Goal: Task Accomplishment & Management: Use online tool/utility

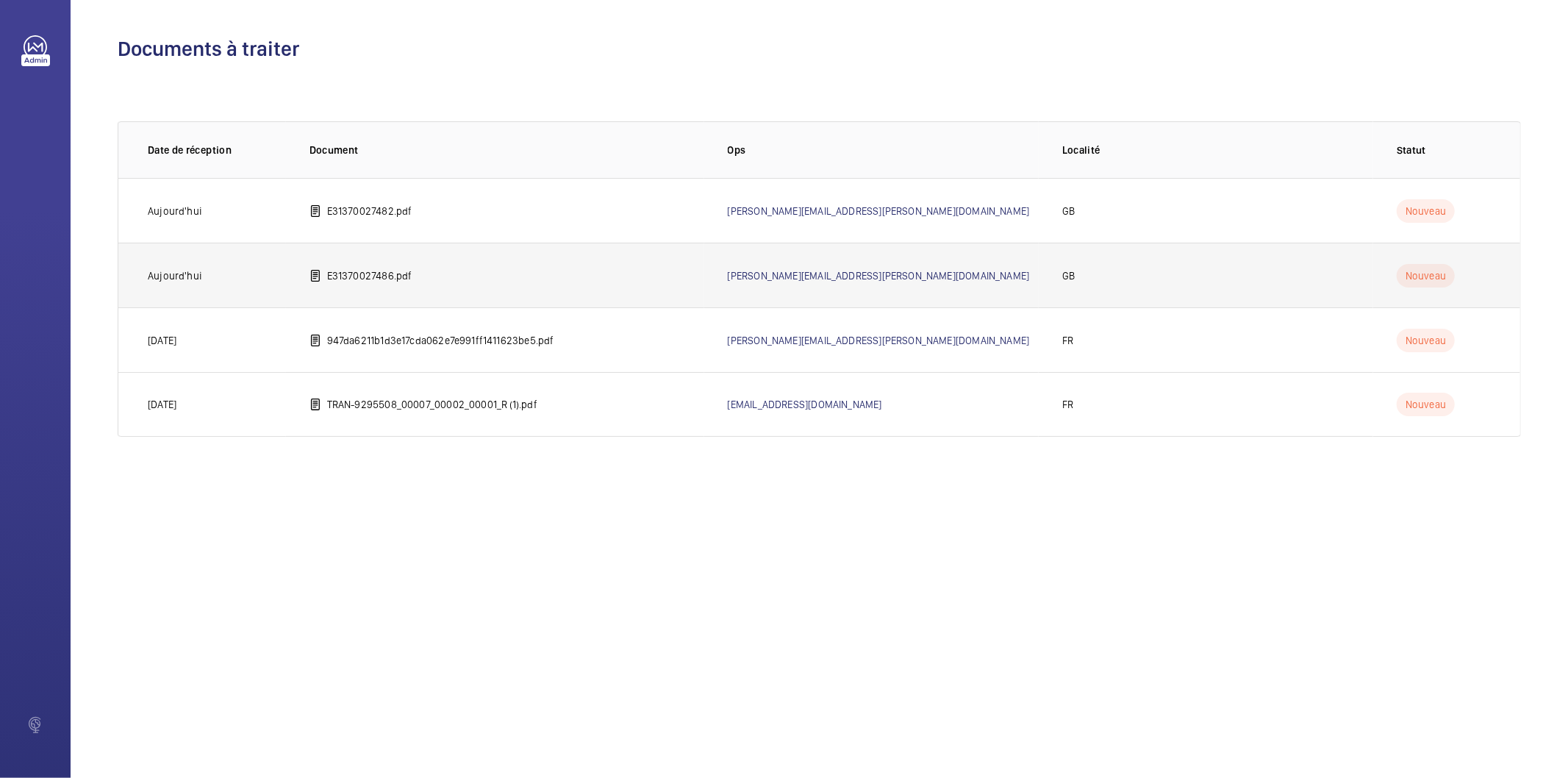
click at [397, 276] on p "E31370027486.pdf" at bounding box center [369, 275] width 85 height 15
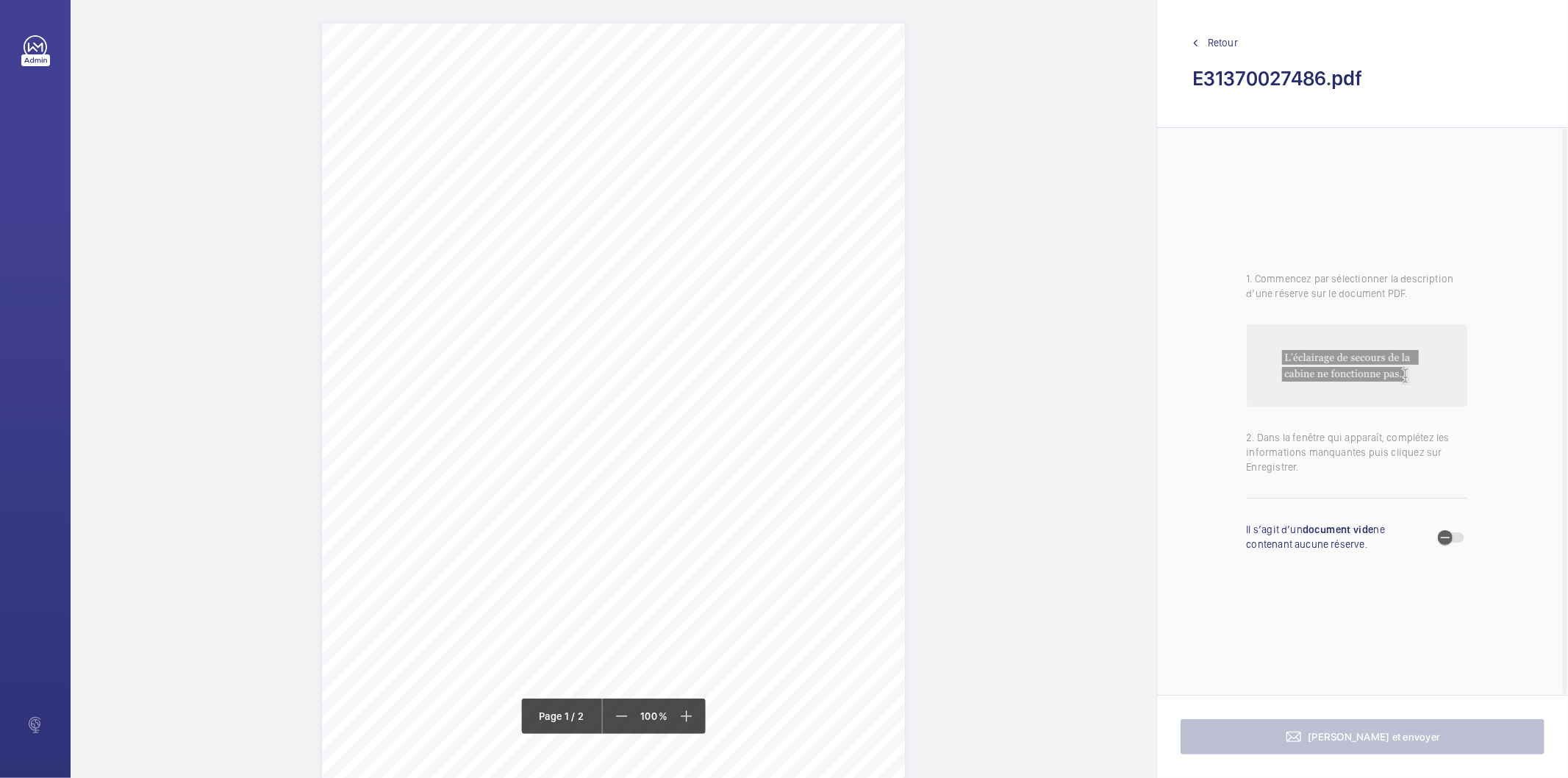
drag, startPoint x: 466, startPoint y: 170, endPoint x: 673, endPoint y: 217, distance: 212.3
click at [649, 194] on div "Page 1" at bounding box center [613, 435] width 583 height 824
click at [735, 403] on button "Annuler" at bounding box center [714, 418] width 83 height 35
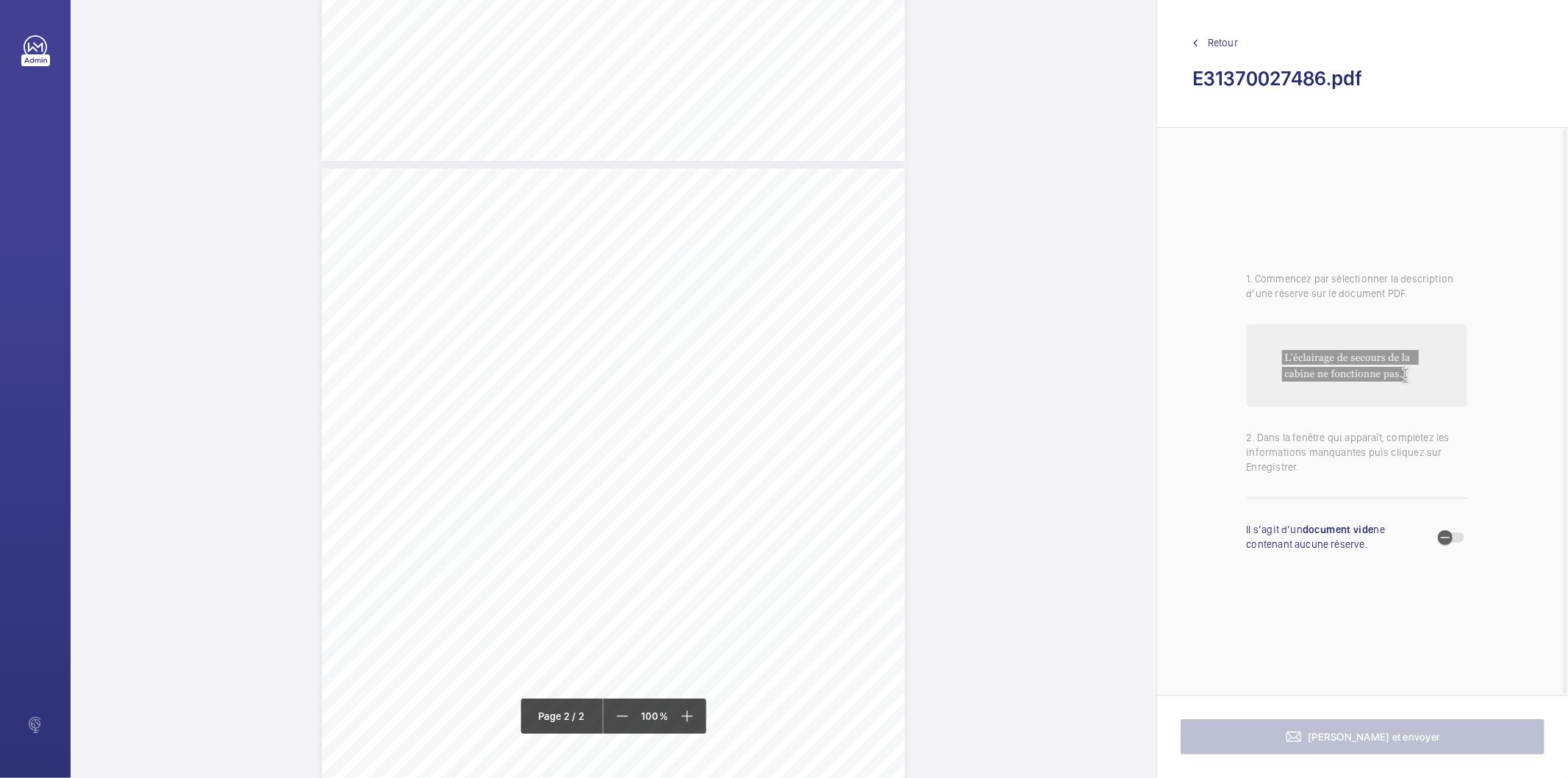
click at [892, 238] on div "Page 2" at bounding box center [613, 581] width 583 height 824
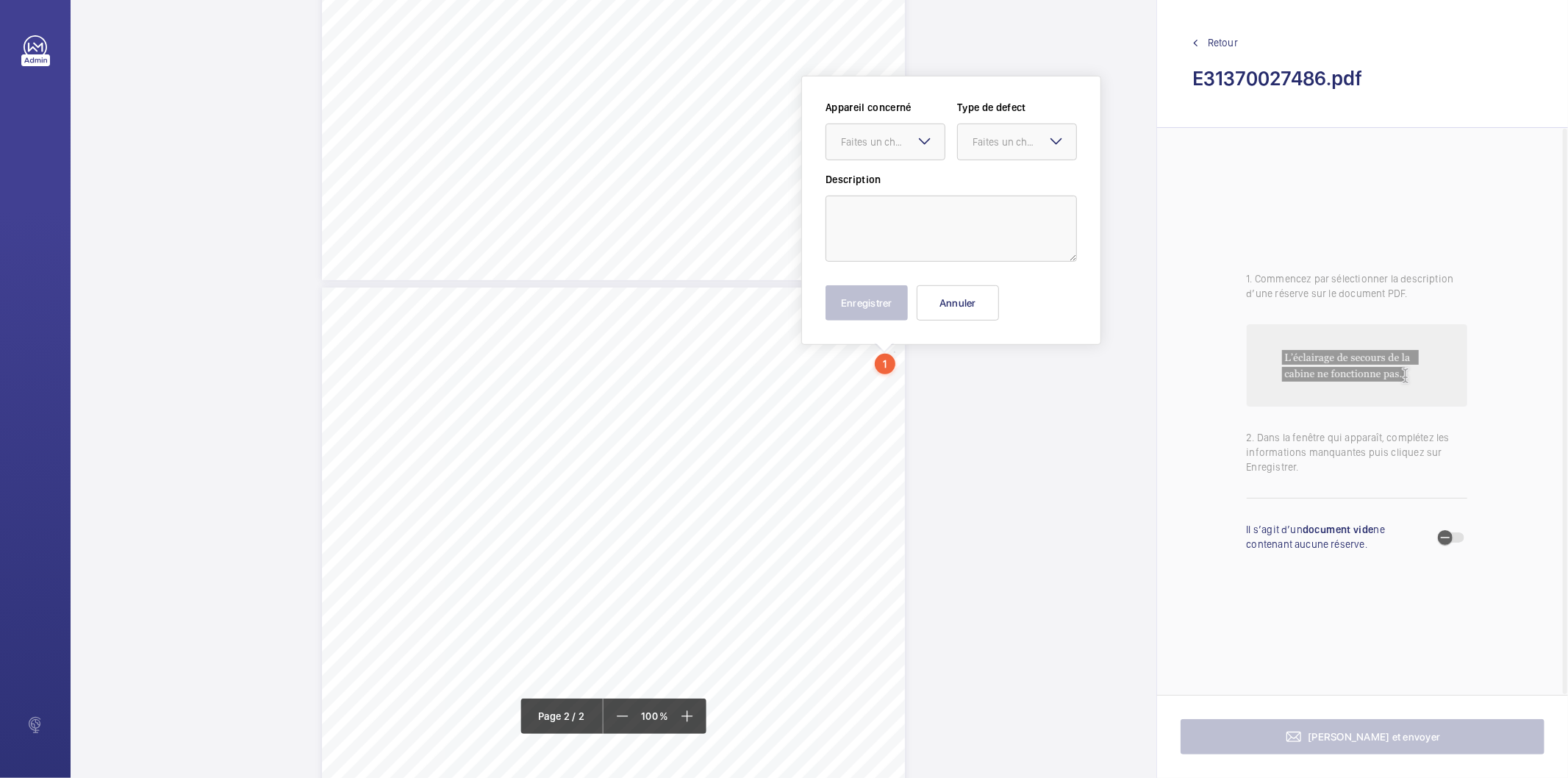
scroll to position [554, 0]
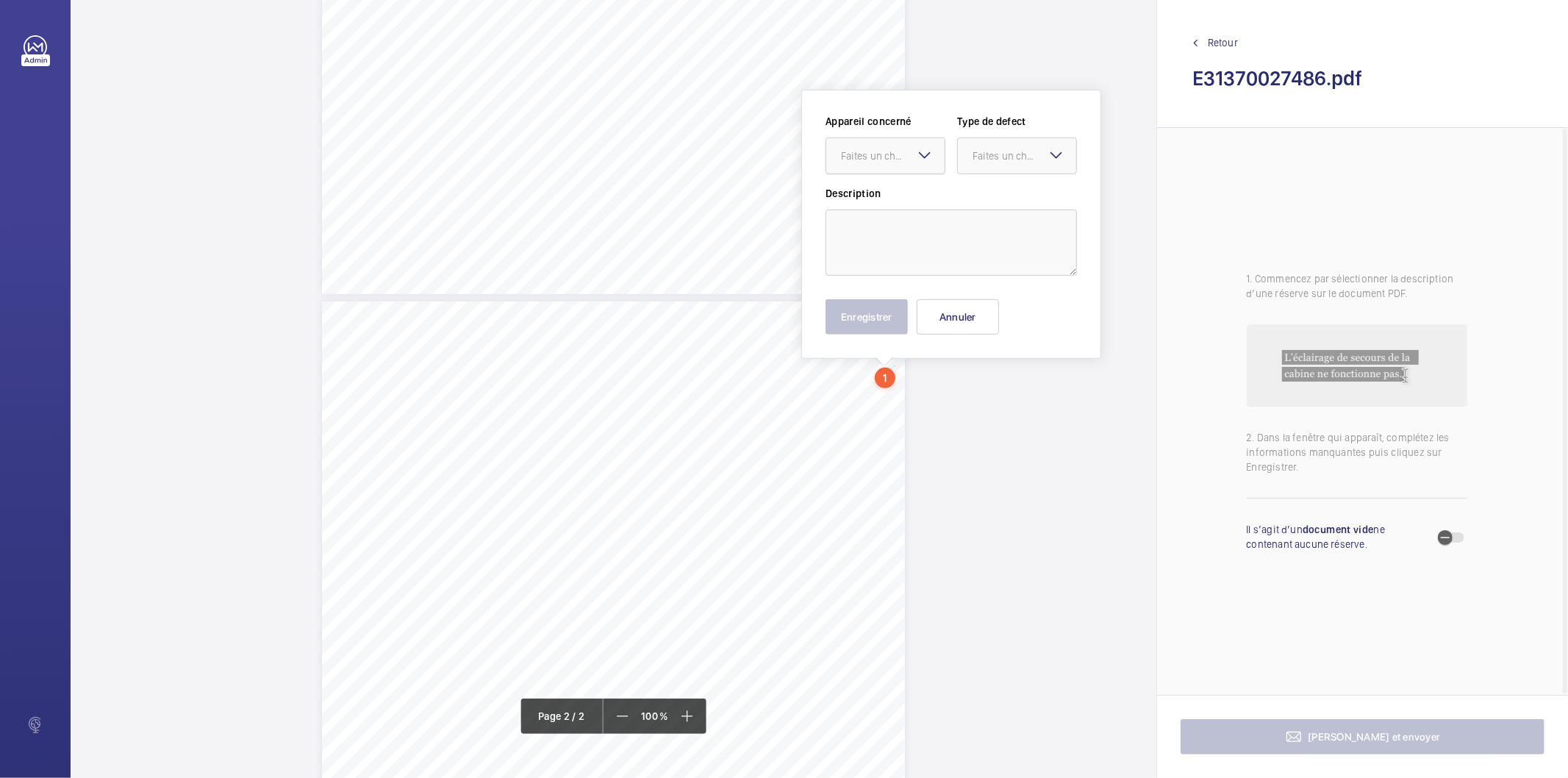
click at [885, 145] on div at bounding box center [886, 156] width 119 height 35
click at [879, 206] on span "Preliminary report" at bounding box center [885, 201] width 89 height 15
click at [989, 155] on div "Faites un choix" at bounding box center [1024, 156] width 103 height 15
drag, startPoint x: 993, startPoint y: 232, endPoint x: 961, endPoint y: 225, distance: 32.8
click at [987, 234] on span "Immédiat" at bounding box center [1016, 236] width 89 height 15
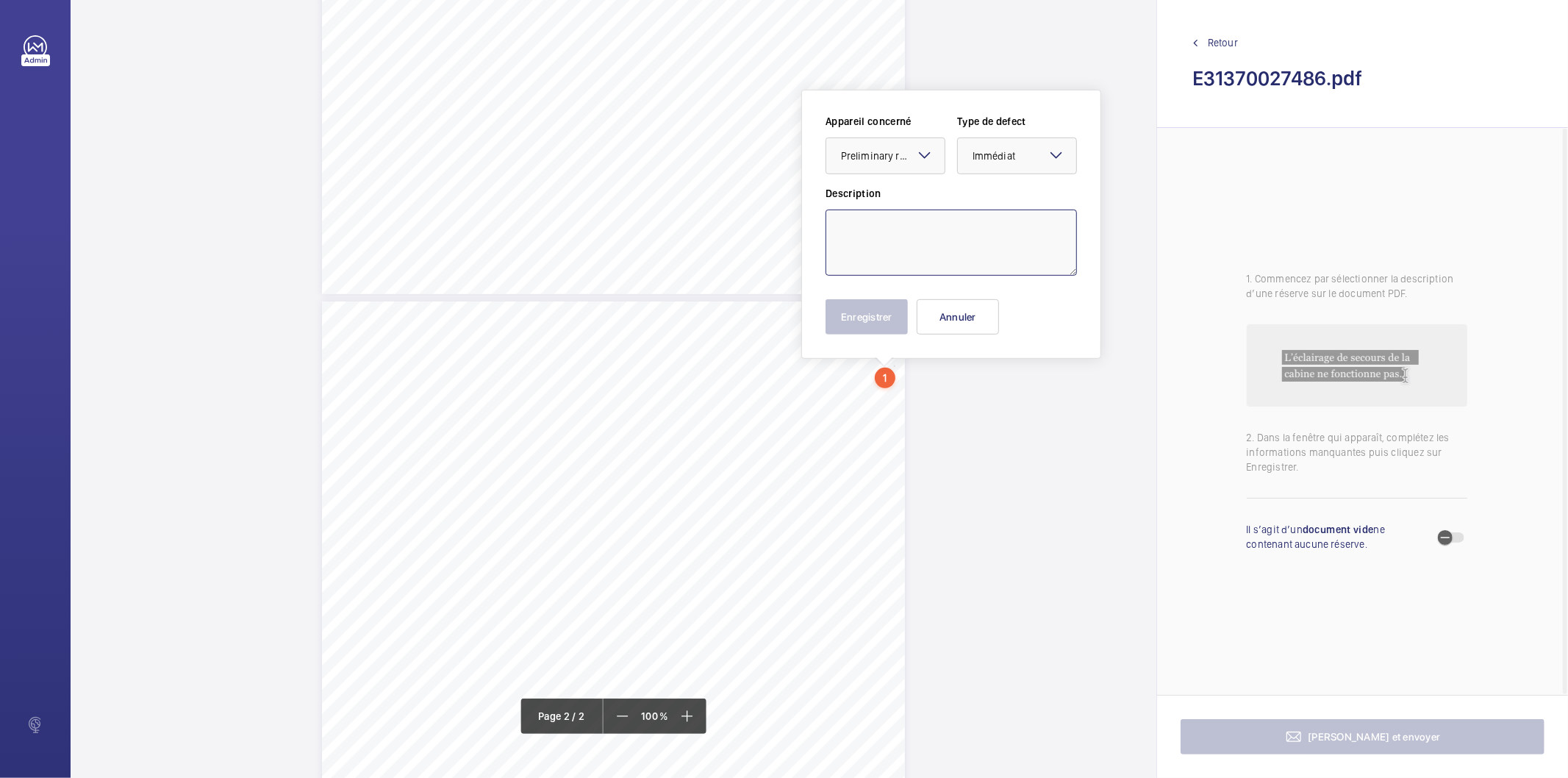
click at [961, 225] on textarea at bounding box center [951, 242] width 251 height 66
paste textarea "The in car two emergency communication system is inoperative when the main powe…"
click at [885, 236] on textarea "The in car two emergency communication system is inoperative when the main powe…" at bounding box center [951, 242] width 251 height 66
type textarea "The in car two emergency communication system is fails to connect. This should …"
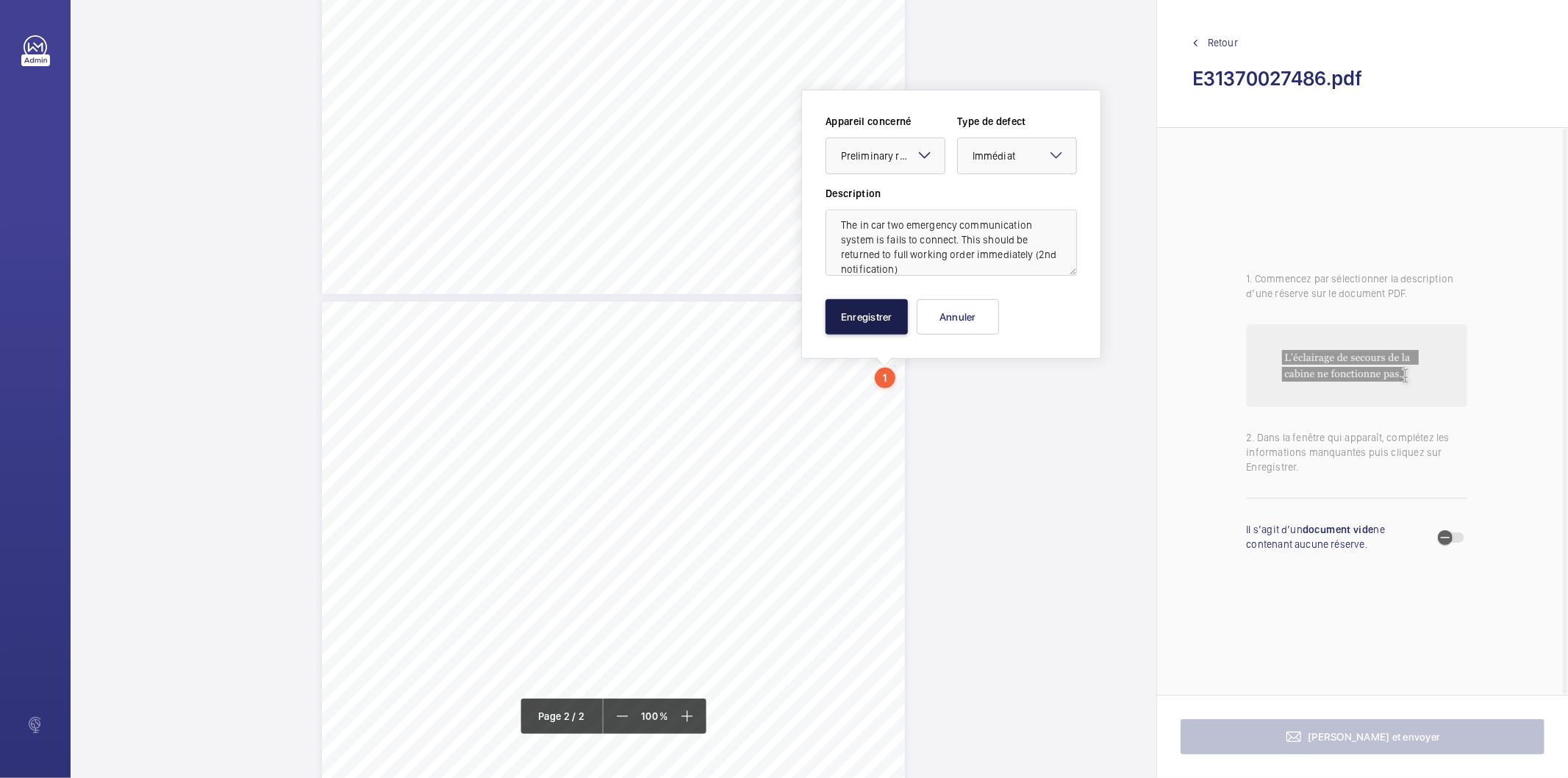
click at [867, 314] on button "Enregistrer" at bounding box center [867, 317] width 83 height 35
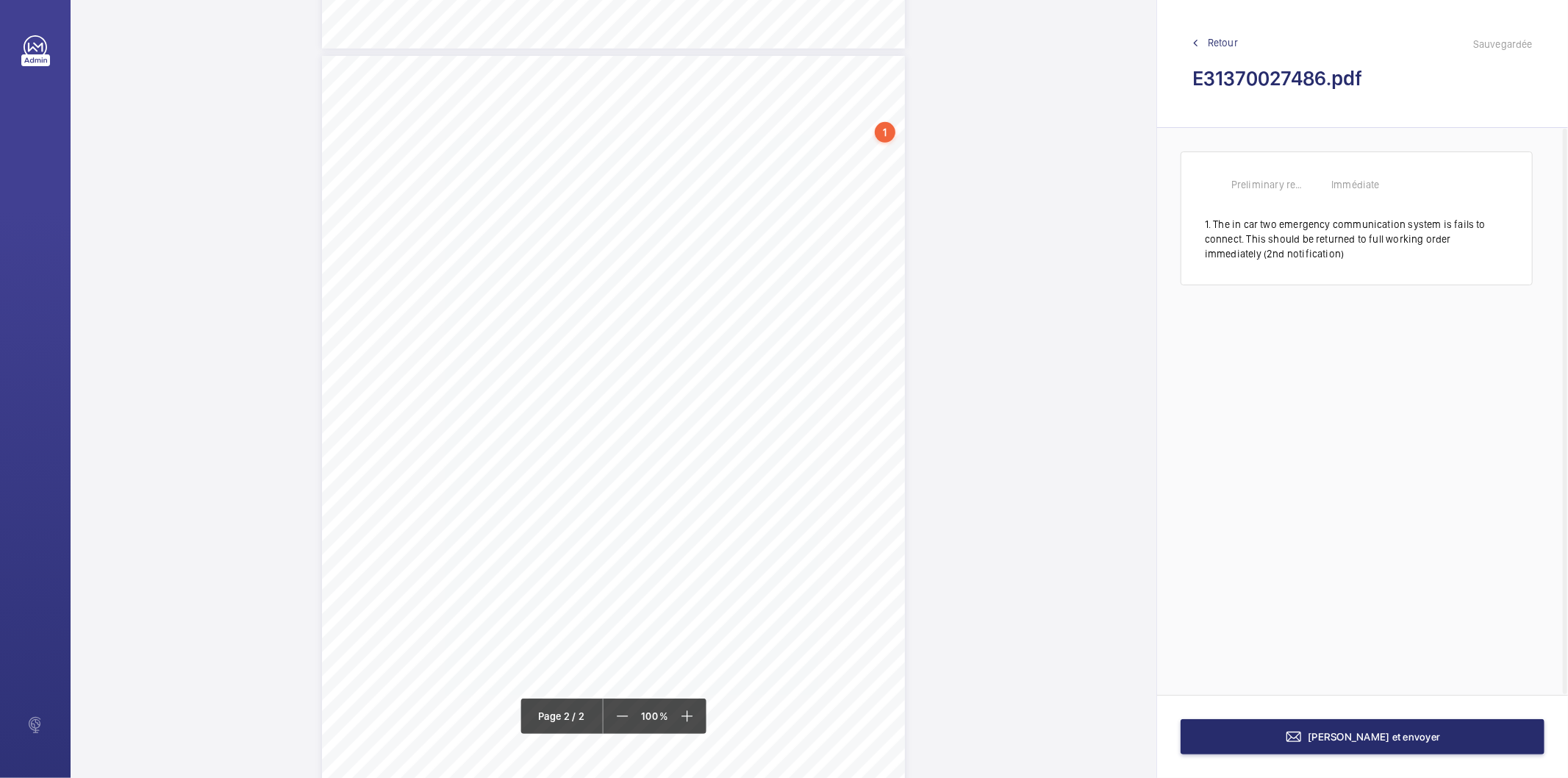
scroll to position [880, 0]
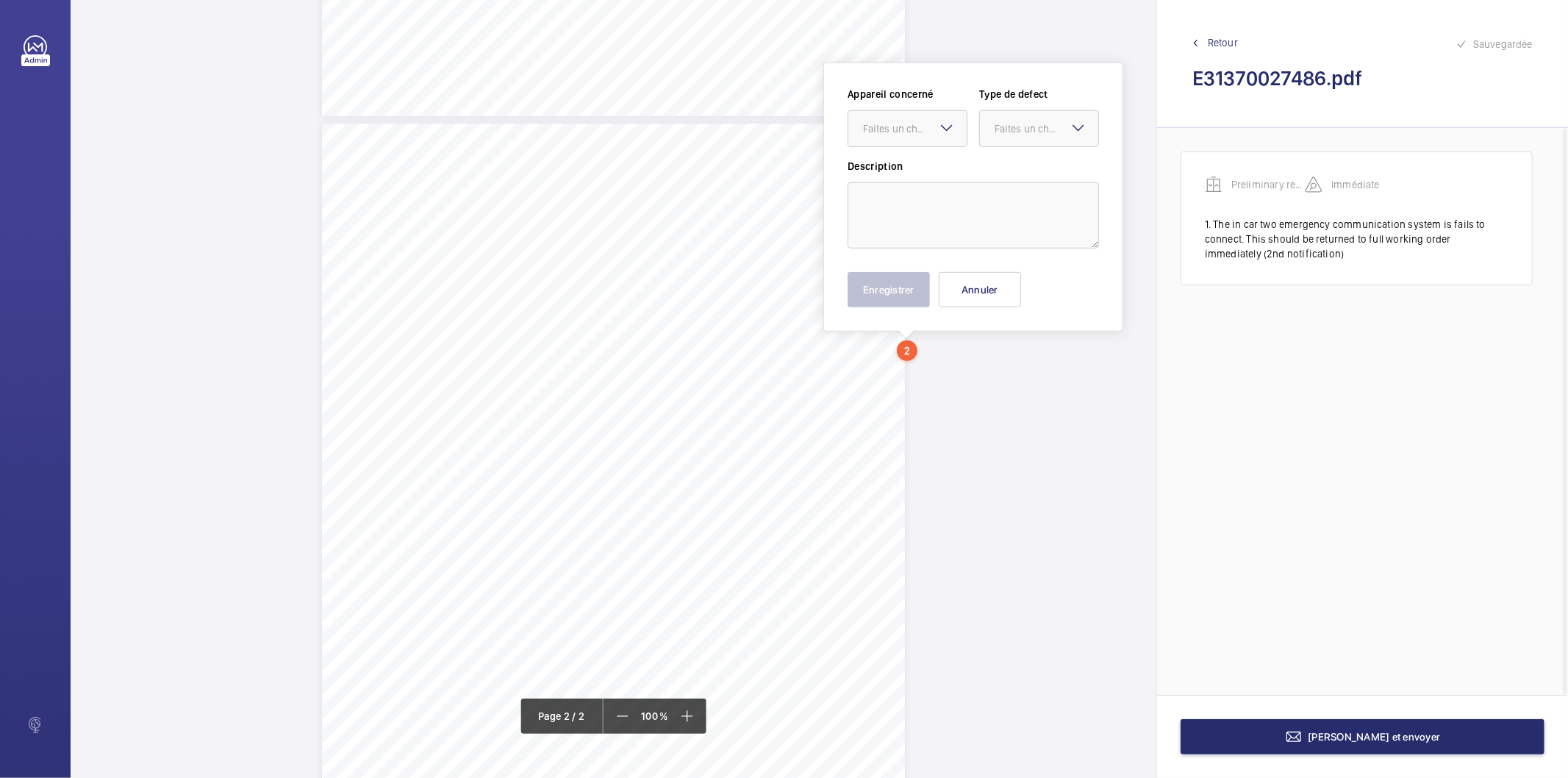
scroll to position [704, 0]
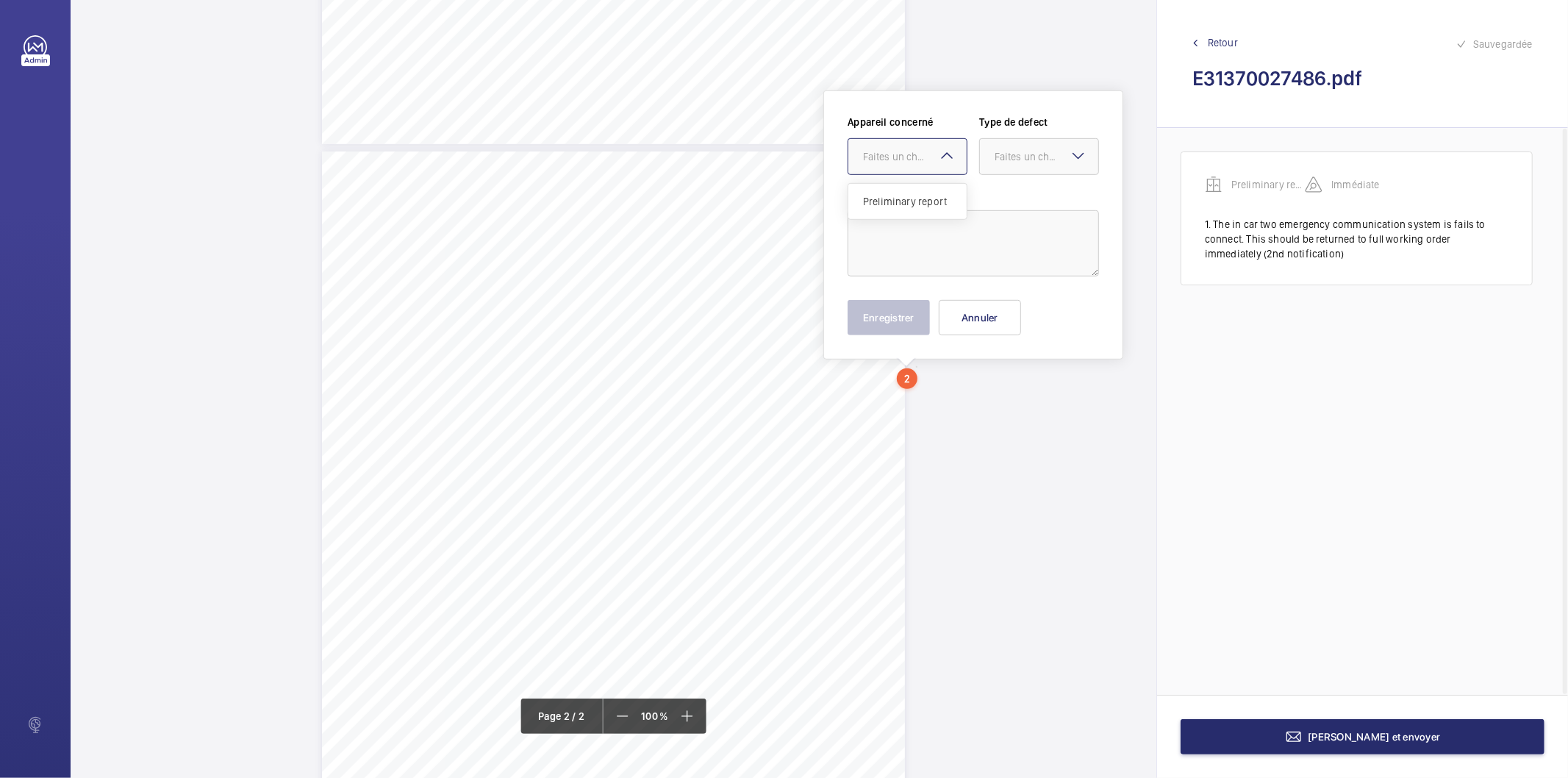
click at [914, 153] on div "Faites un choix" at bounding box center [915, 156] width 103 height 15
click at [917, 197] on span "Preliminary report" at bounding box center [907, 201] width 89 height 15
click at [1003, 167] on div at bounding box center [1039, 156] width 119 height 35
click at [1005, 202] on span "Standard" at bounding box center [1039, 201] width 89 height 15
click at [981, 214] on textarea at bounding box center [973, 243] width 251 height 66
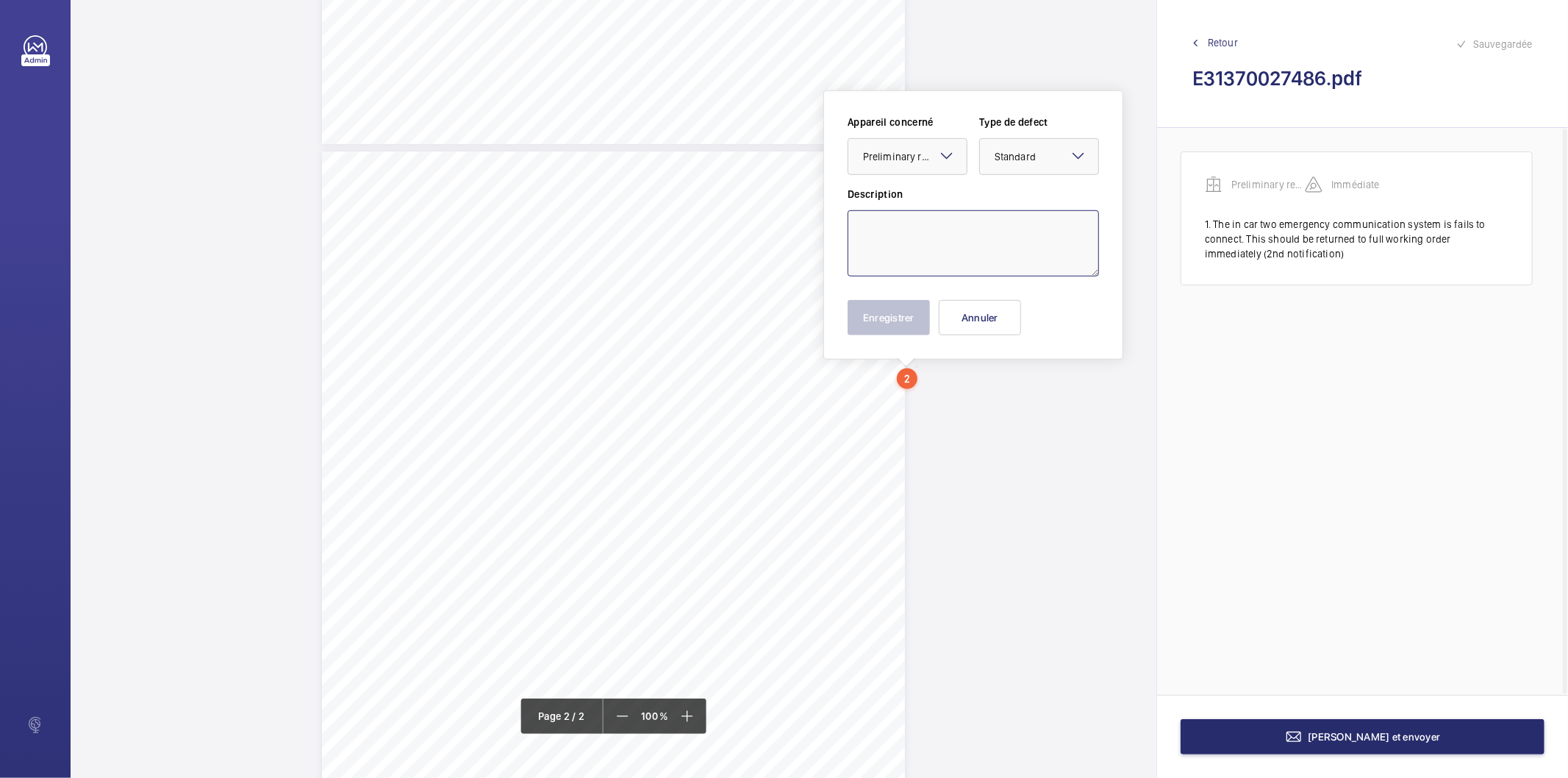
paste textarea "Handwinding buzzer/floor level light indicator inoperative"
click at [878, 229] on textarea "Handwinding buzzer/floor level light indicator inoperative" at bounding box center [973, 243] width 251 height 66
type textarea "The handwinding floor level indicator inoperative"
click at [877, 313] on button "Enregistrer" at bounding box center [889, 317] width 83 height 35
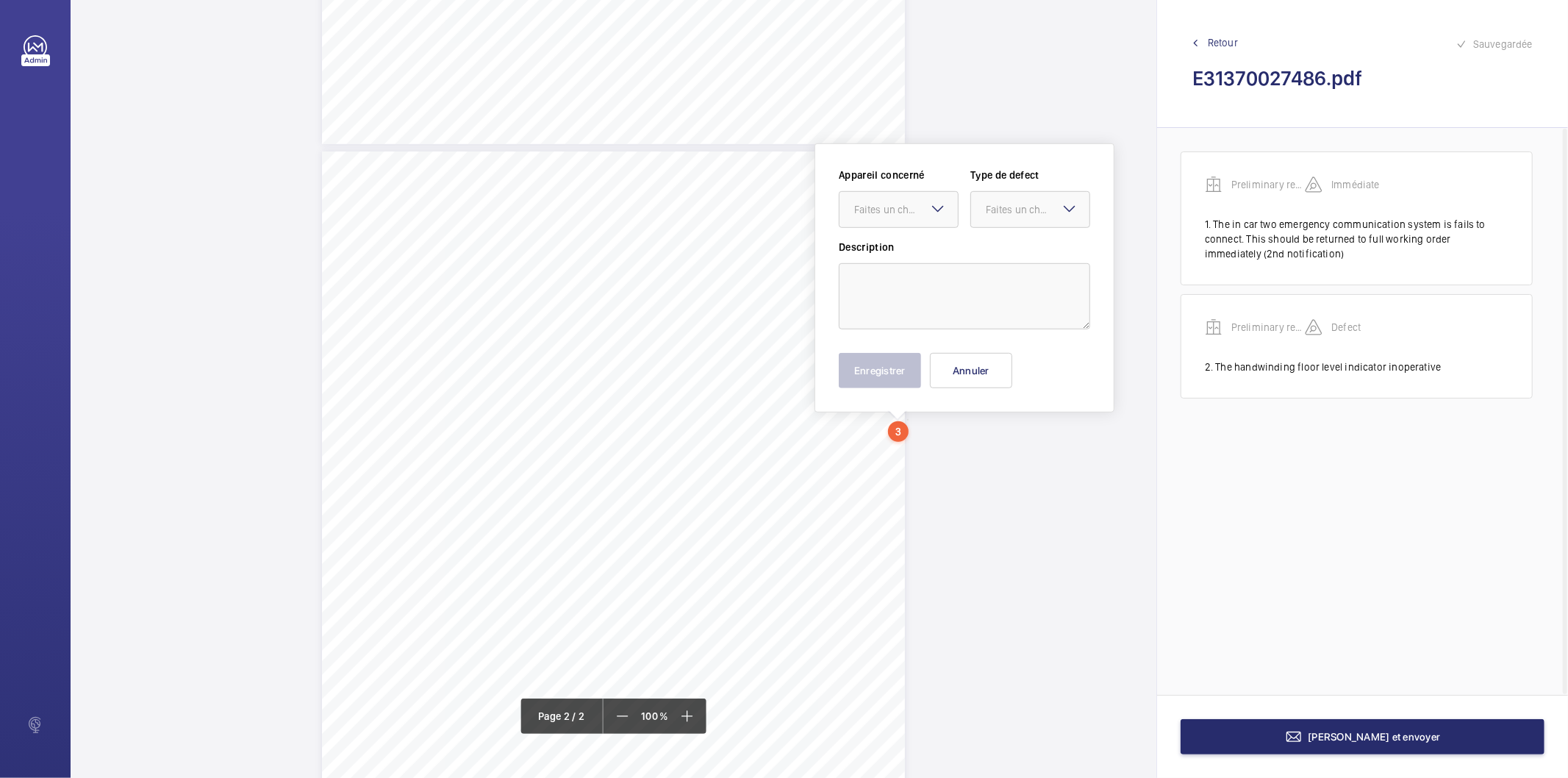
scroll to position [758, 0]
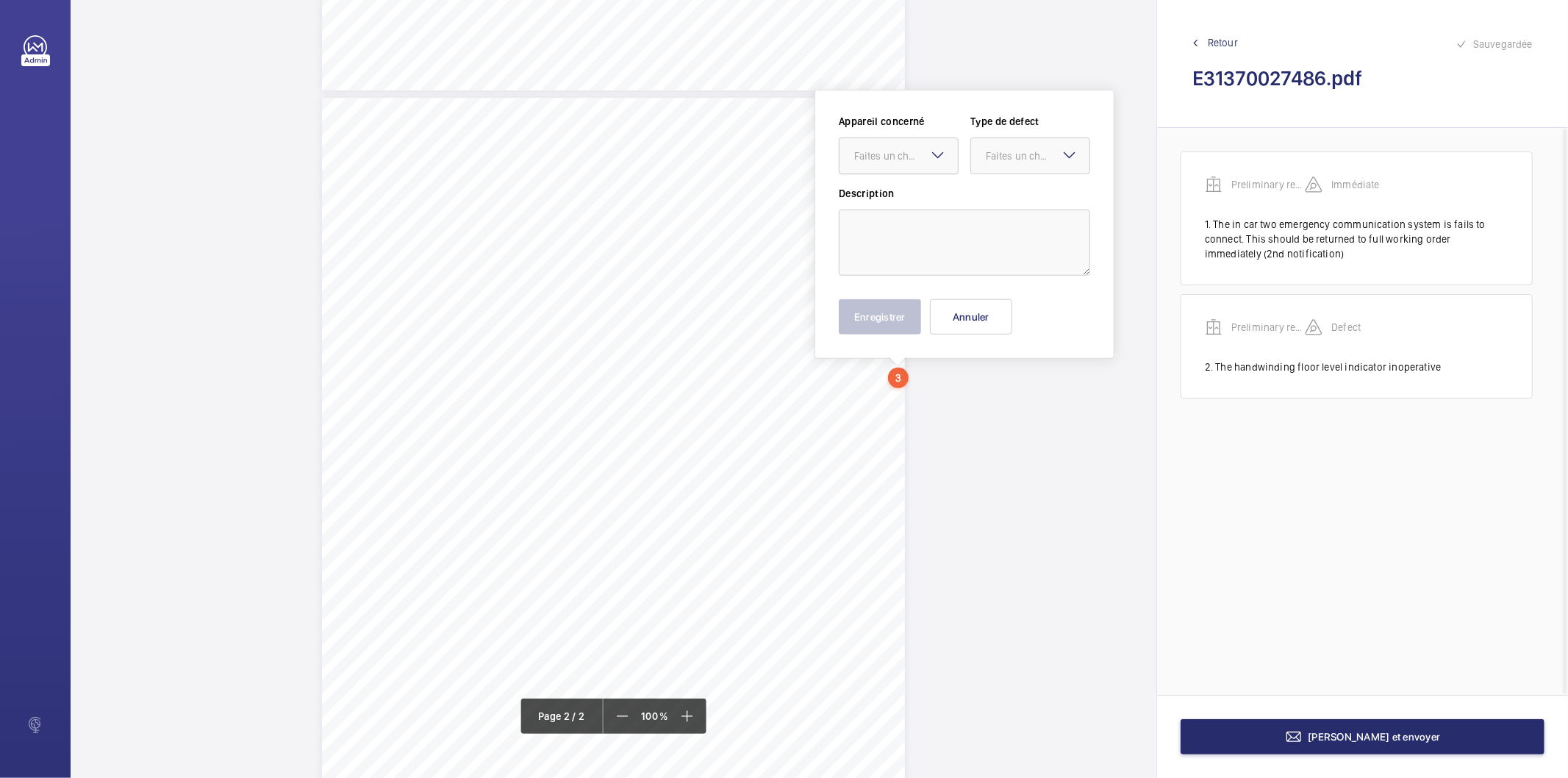
drag, startPoint x: 905, startPoint y: 425, endPoint x: 884, endPoint y: 159, distance: 266.8
click at [884, 159] on div "Faites un choix" at bounding box center [905, 156] width 103 height 15
drag, startPoint x: 904, startPoint y: 196, endPoint x: 986, endPoint y: 163, distance: 88.4
click at [908, 197] on span "Preliminary report" at bounding box center [898, 201] width 89 height 15
click at [998, 154] on div "Faites un choix" at bounding box center [1037, 156] width 103 height 15
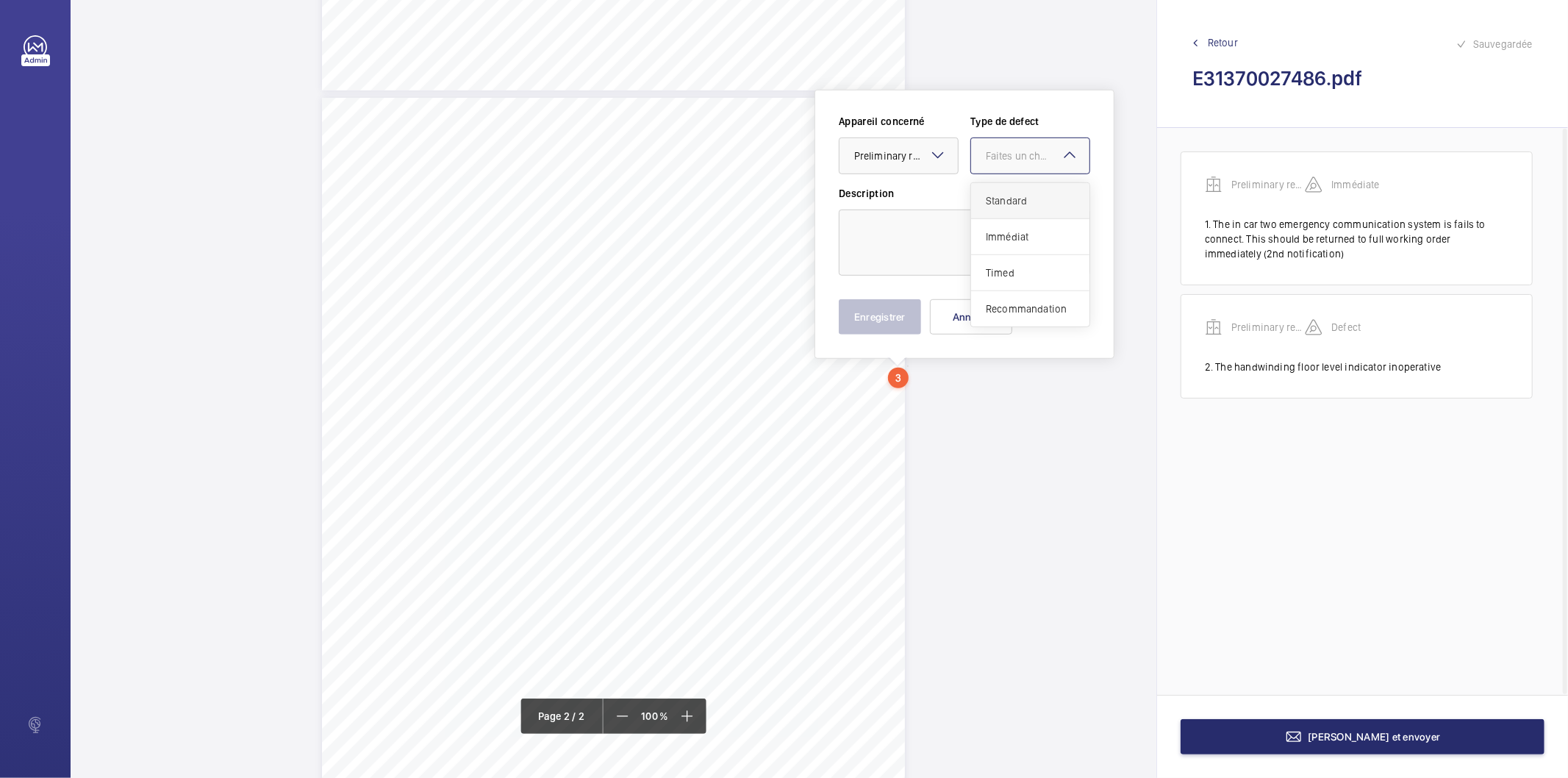
click at [1008, 199] on span "Standard" at bounding box center [1029, 201] width 89 height 15
click at [914, 241] on textarea at bounding box center [964, 242] width 251 height 66
drag, startPoint x: 919, startPoint y: 239, endPoint x: 871, endPoint y: 237, distance: 48.0
click at [871, 237] on textarea "Levels 0, 3 and 4 landing door buttom tracks are distorted" at bounding box center [964, 242] width 251 height 66
type textarea "Levels 0, 3 and 4 landing door buttom tracks are distorted"
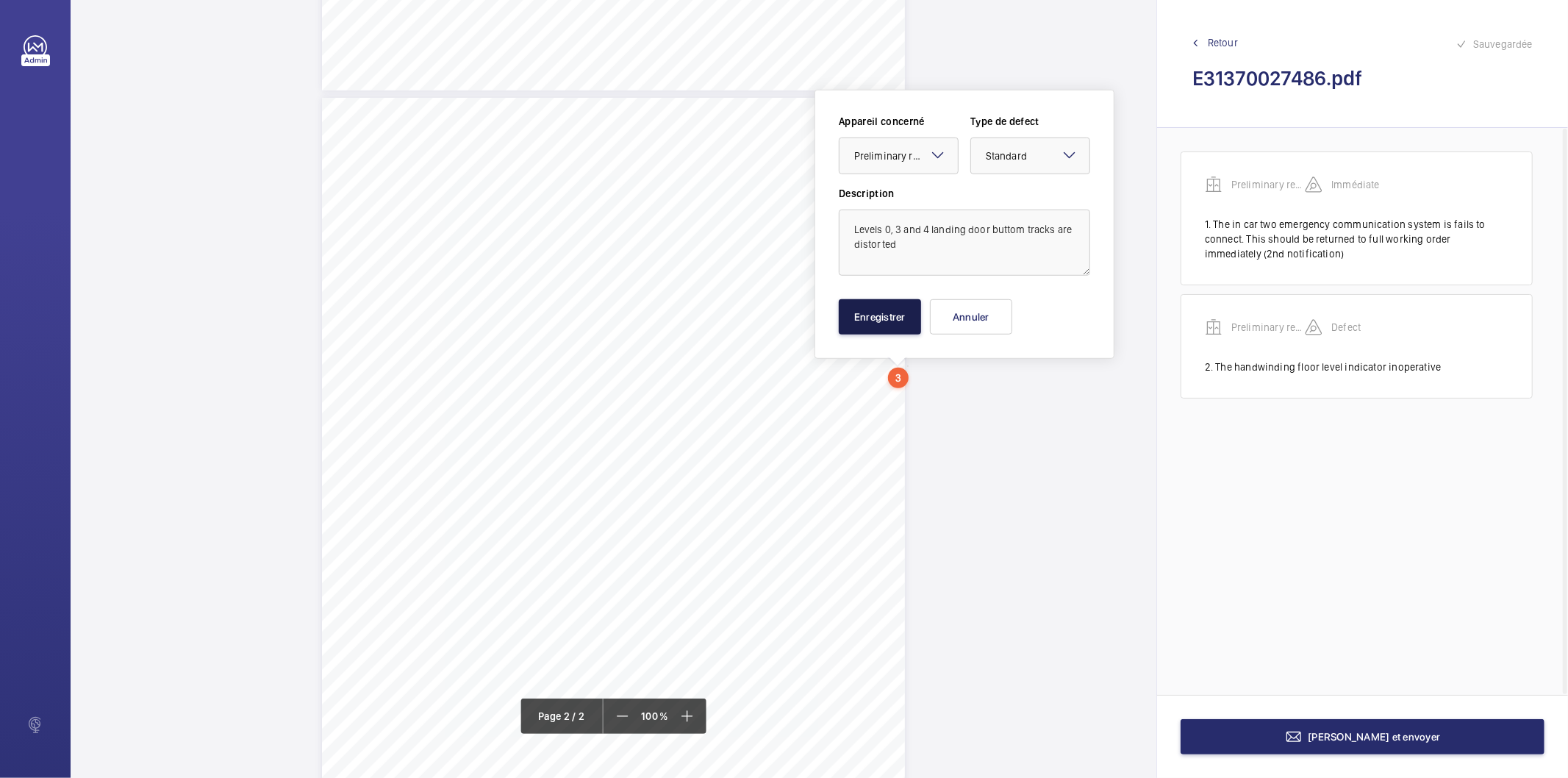
click at [901, 313] on button "Enregistrer" at bounding box center [880, 317] width 83 height 35
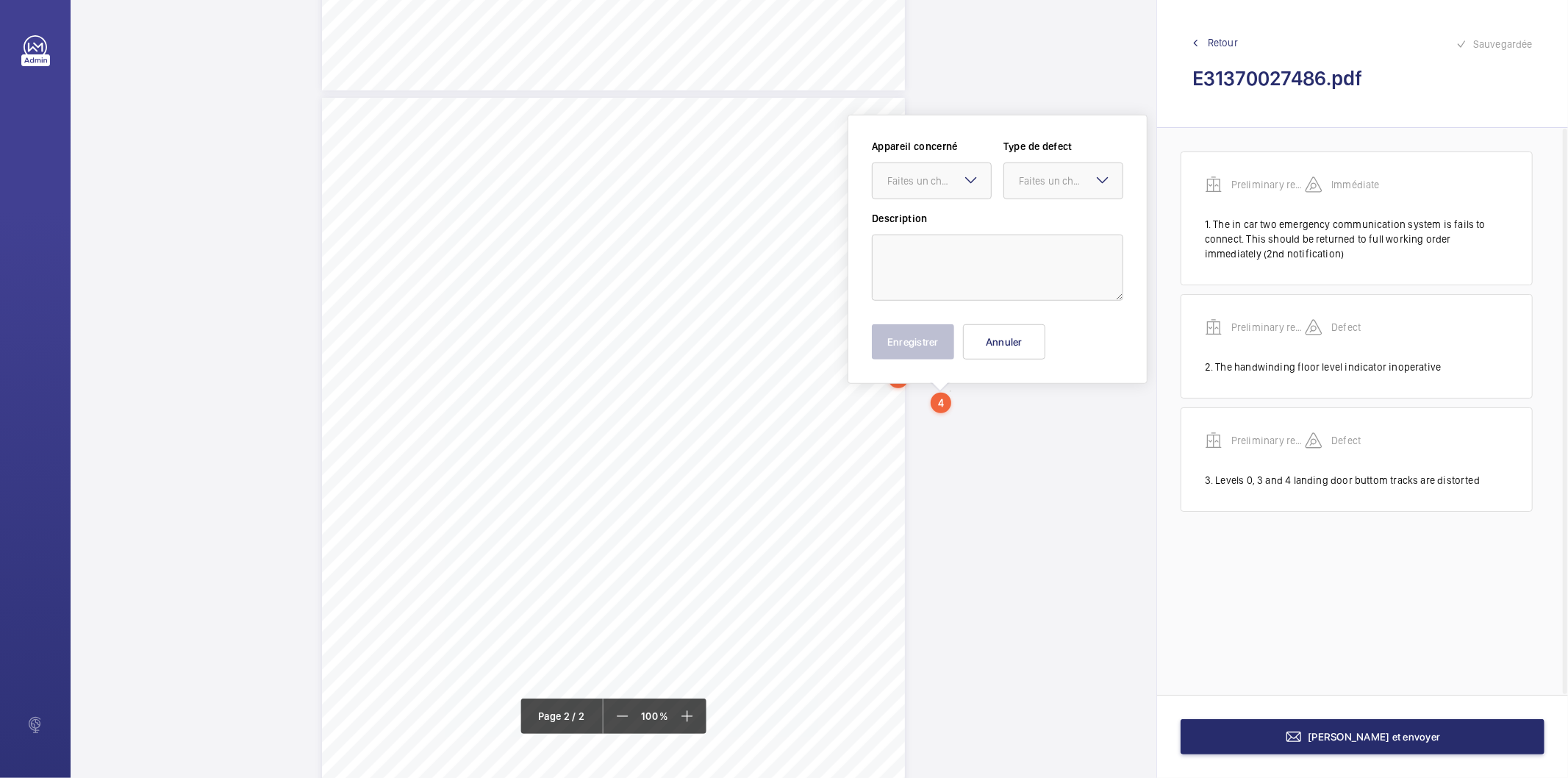
scroll to position [783, 0]
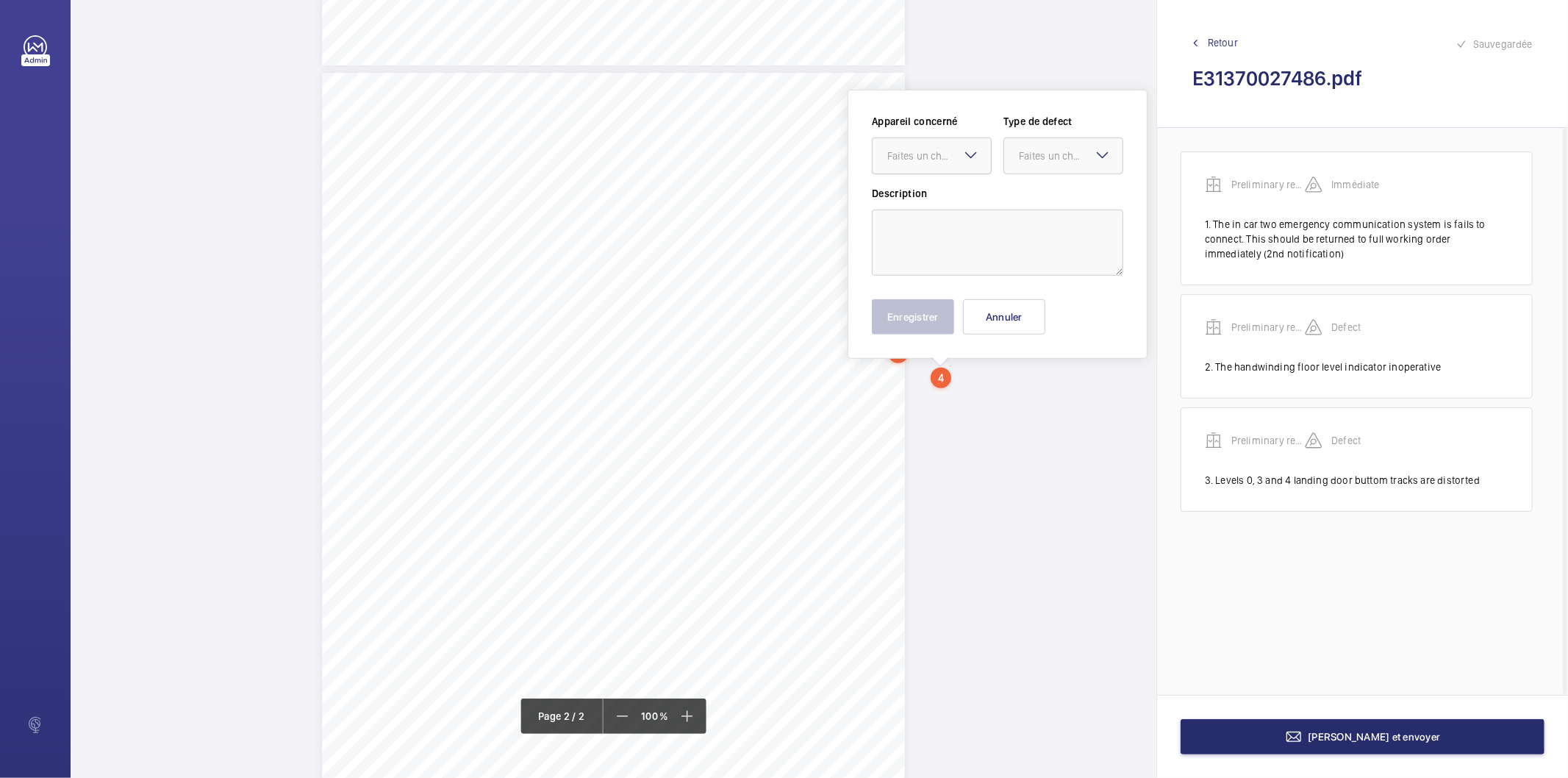
drag, startPoint x: 948, startPoint y: 397, endPoint x: 954, endPoint y: 169, distance: 228.1
click at [954, 169] on div at bounding box center [932, 156] width 119 height 35
click at [932, 215] on div "Preliminary report" at bounding box center [932, 201] width 119 height 35
click at [1040, 151] on div "Faites un choix" at bounding box center [1071, 156] width 103 height 15
click at [1040, 201] on span "Standard" at bounding box center [1063, 201] width 89 height 15
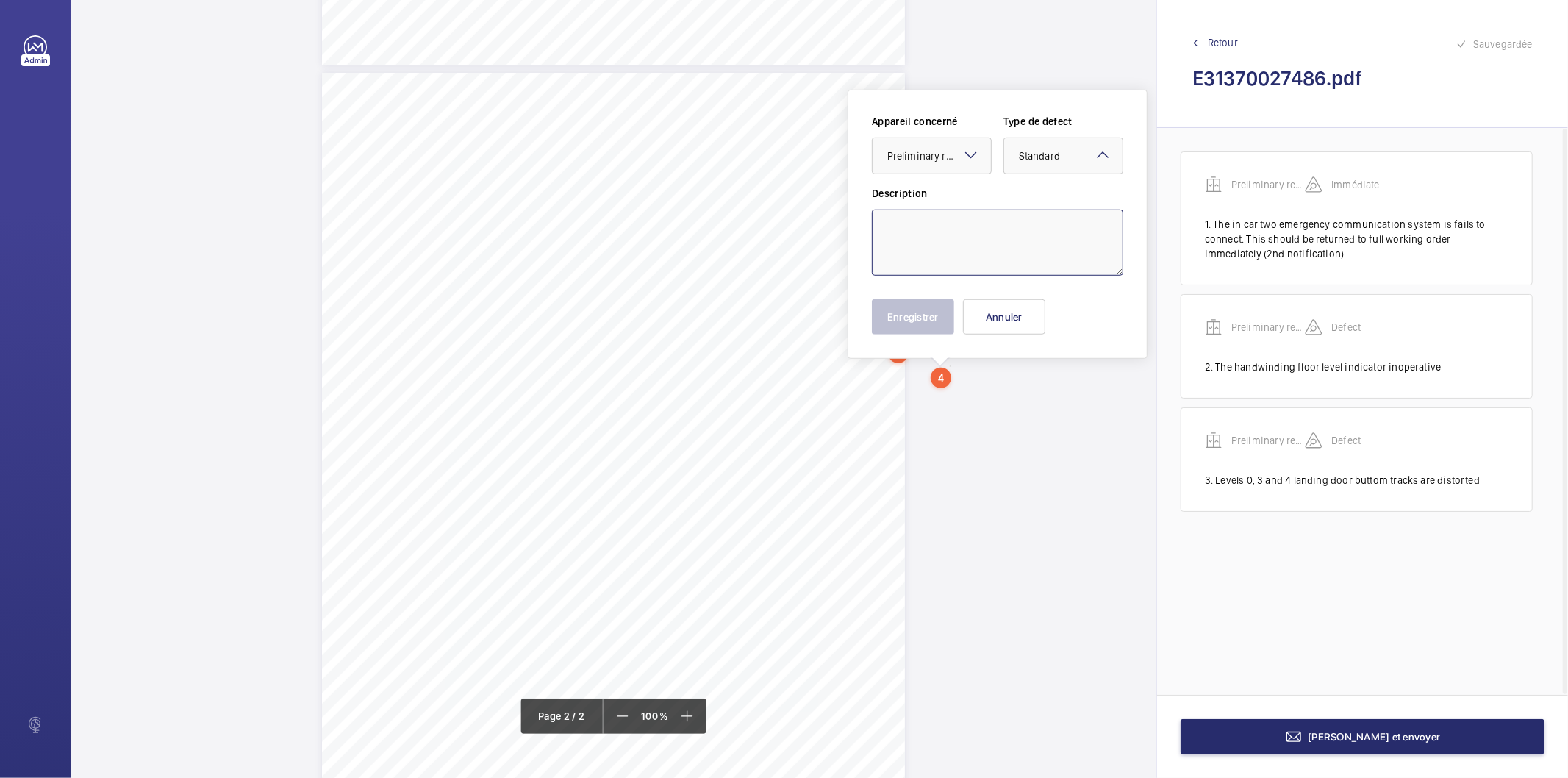
click at [1015, 218] on textarea at bounding box center [997, 242] width 251 height 66
type textarea "The motor room emergency lighting is inoperative"
click at [905, 320] on button "Enregistrer" at bounding box center [913, 317] width 83 height 35
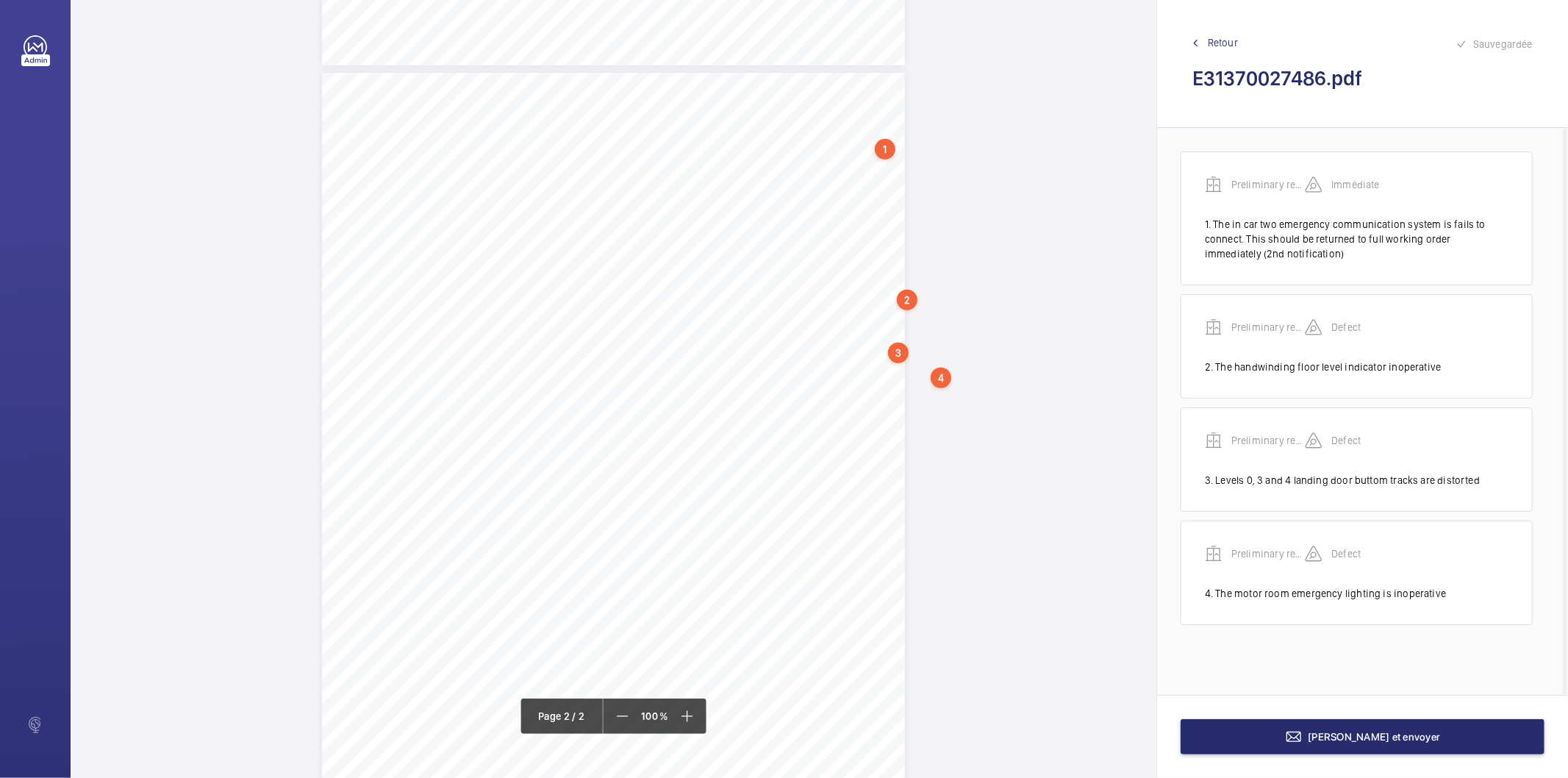
click at [903, 370] on div at bounding box center [613, 69] width 1085 height 1657
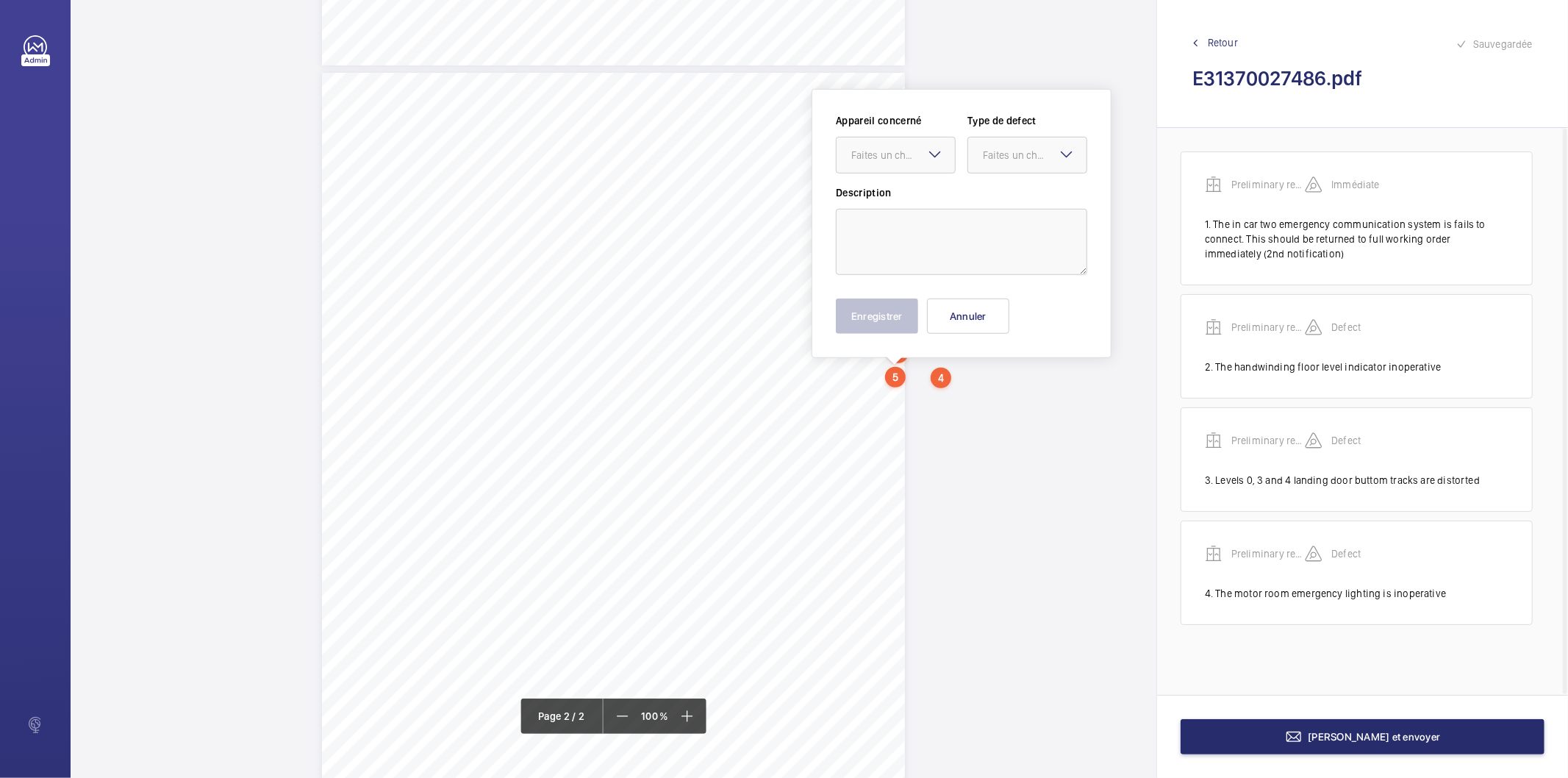
scroll to position [782, 0]
click at [912, 166] on div at bounding box center [896, 156] width 119 height 35
click at [912, 201] on span "Preliminary report" at bounding box center [895, 201] width 89 height 15
click at [989, 143] on div at bounding box center [1028, 156] width 119 height 35
click at [1004, 207] on span "Standard" at bounding box center [1027, 201] width 89 height 15
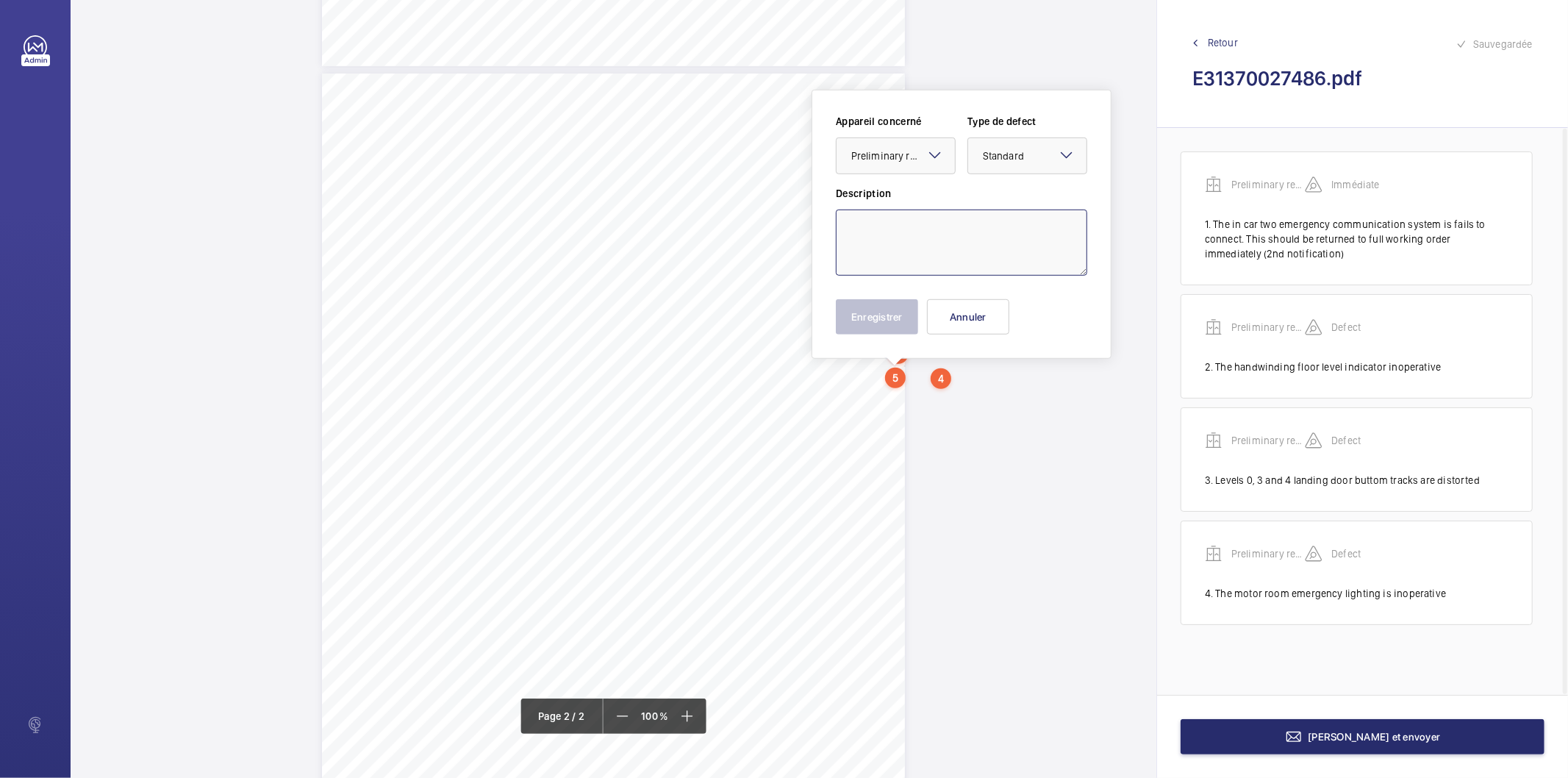
click at [995, 224] on textarea at bounding box center [961, 242] width 251 height 66
type textarea "Both car doors scraping the architraves"
click at [882, 318] on button "Enregistrer" at bounding box center [877, 317] width 83 height 35
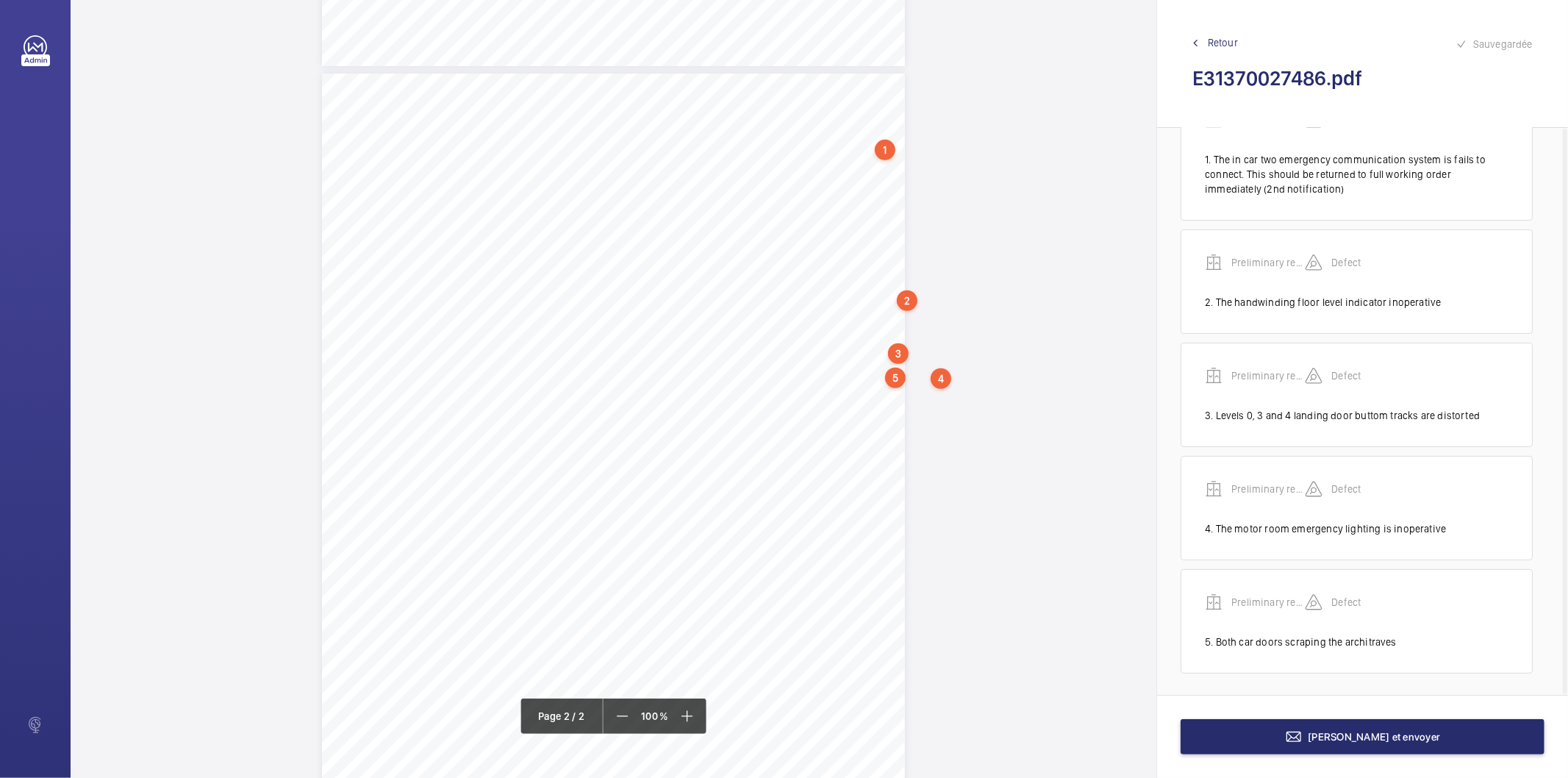
scroll to position [67, 0]
click at [884, 375] on div "Page 2" at bounding box center [613, 485] width 583 height 824
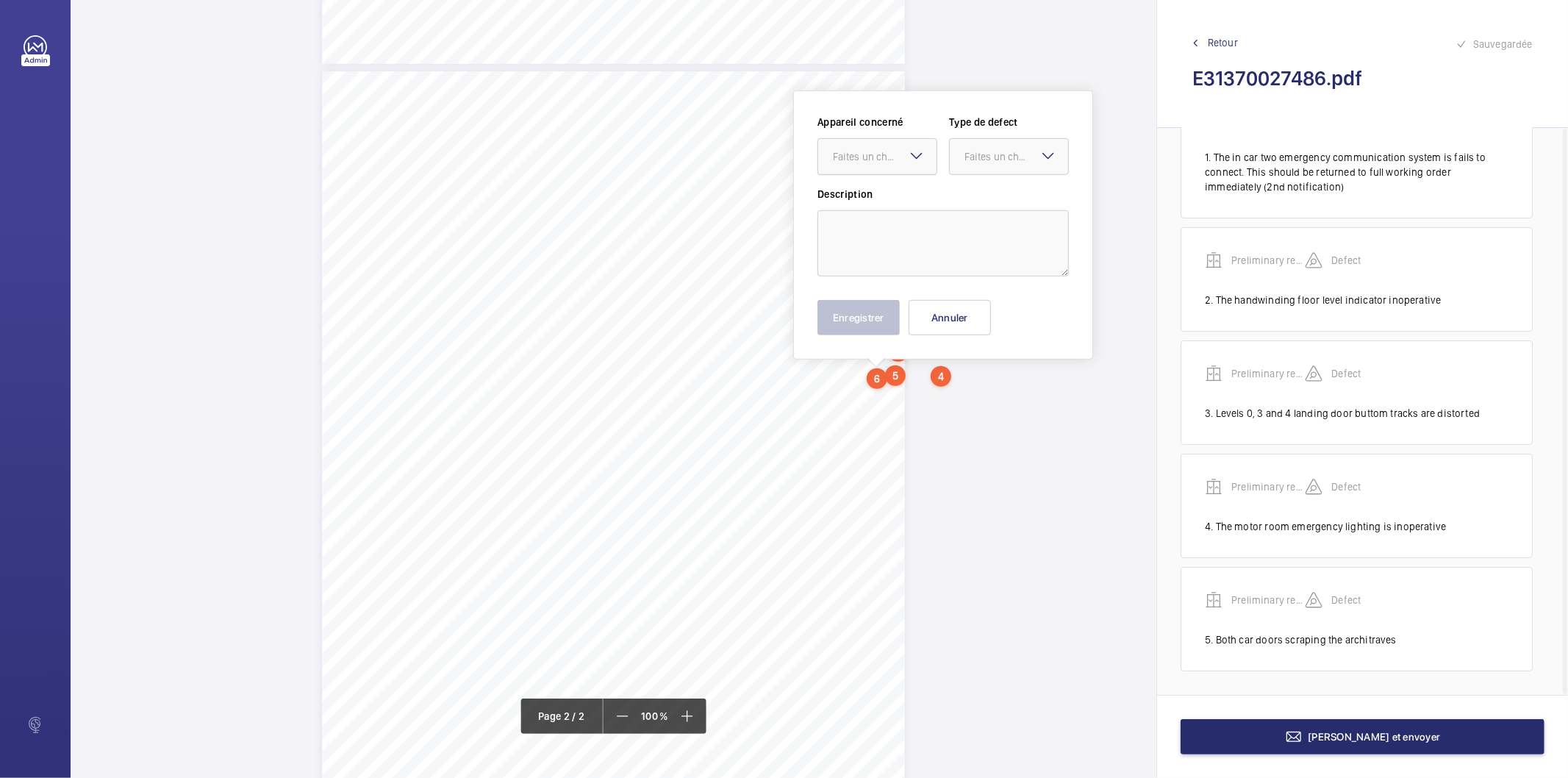
click at [887, 163] on div "Faites un choix" at bounding box center [885, 156] width 103 height 15
click at [885, 194] on span "Preliminary report" at bounding box center [877, 201] width 89 height 15
click at [973, 151] on div "Faites un choix" at bounding box center [1015, 156] width 103 height 15
click at [990, 197] on span "Standard" at bounding box center [1008, 201] width 89 height 15
click at [929, 243] on textarea at bounding box center [943, 243] width 251 height 66
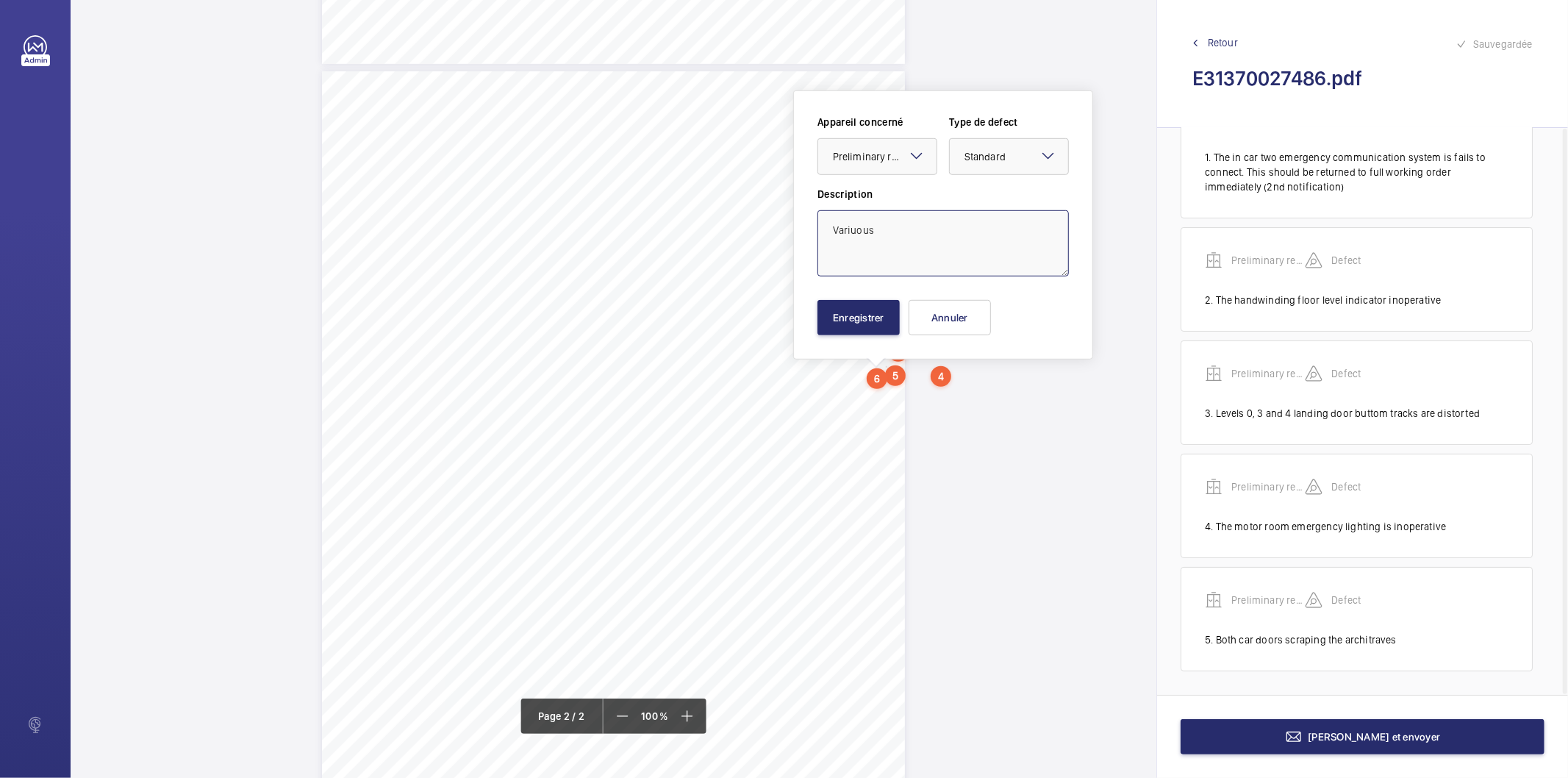
click at [854, 225] on textarea "Variuous" at bounding box center [943, 243] width 251 height 66
type textarea "Various landing doors don't self close"
click at [874, 320] on button "Enregistrer" at bounding box center [859, 317] width 83 height 35
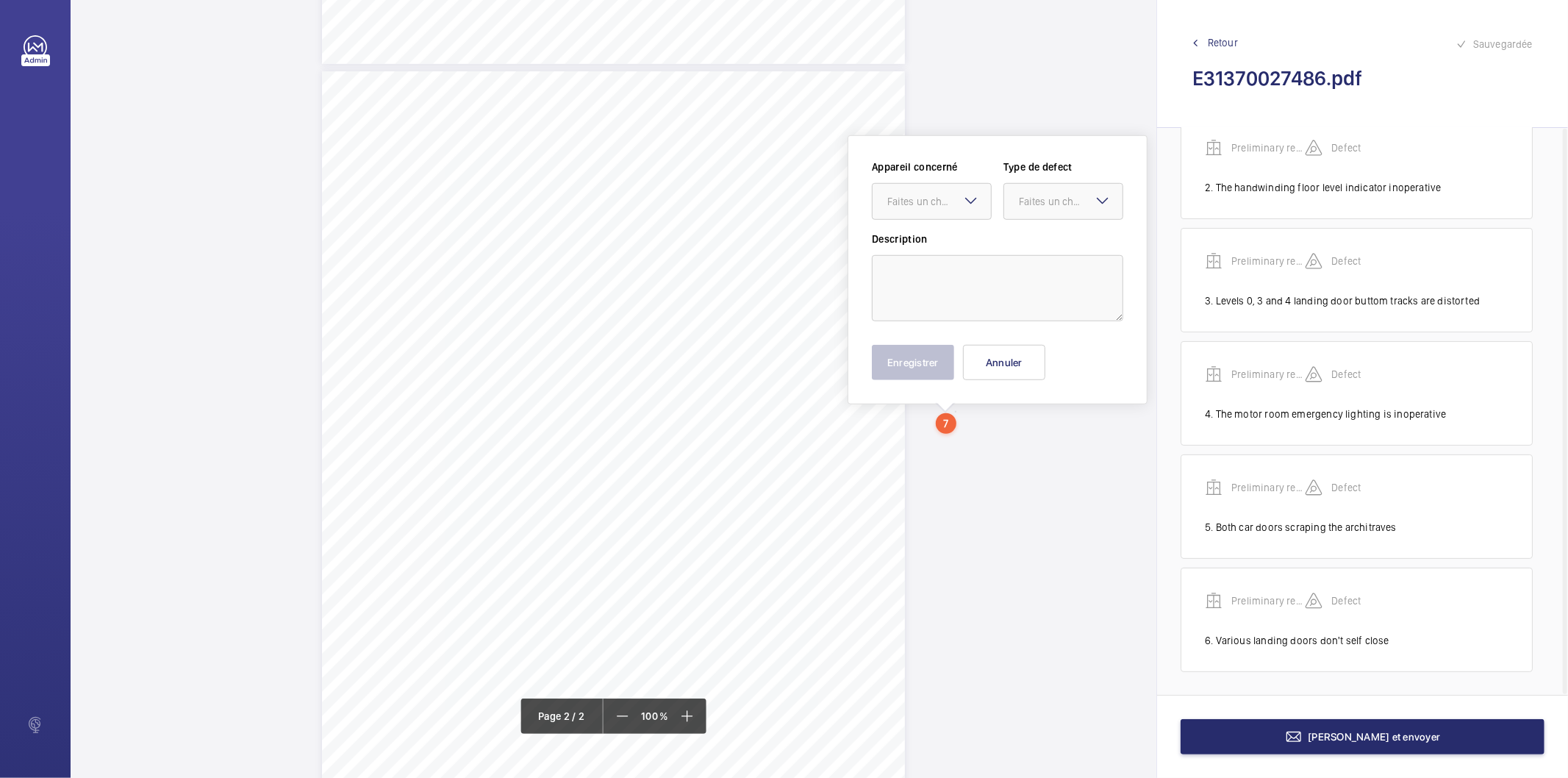
scroll to position [829, 0]
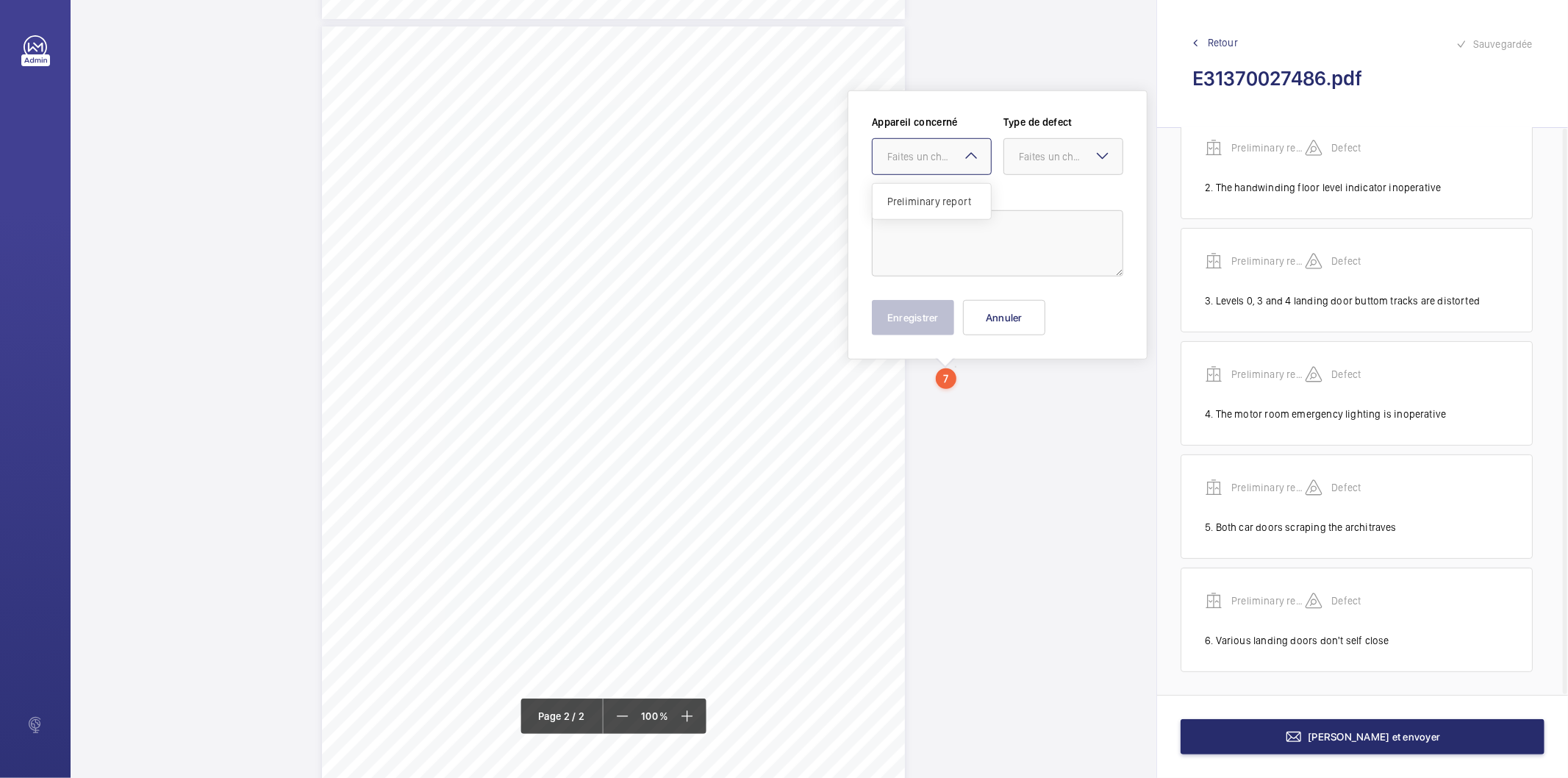
drag, startPoint x: 954, startPoint y: 417, endPoint x: 924, endPoint y: 154, distance: 264.7
click at [924, 154] on div "Faites un choix" at bounding box center [939, 156] width 103 height 15
click at [931, 195] on span "Preliminary report" at bounding box center [931, 201] width 89 height 15
click at [1041, 157] on div "Faites un choix" at bounding box center [1071, 156] width 103 height 15
click at [1053, 304] on span "Recommandation" at bounding box center [1063, 309] width 89 height 15
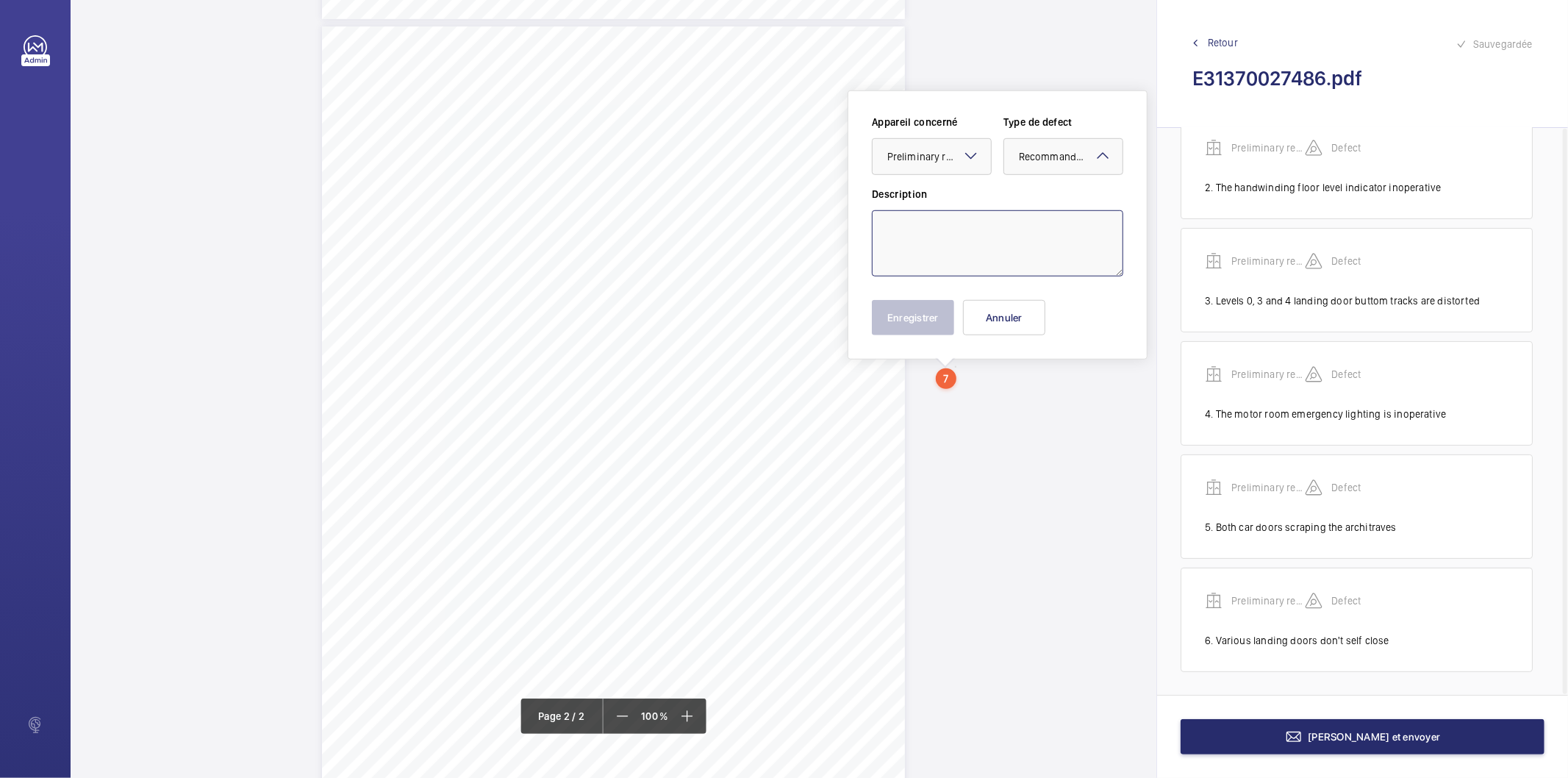
click at [944, 247] on textarea at bounding box center [997, 243] width 251 height 66
click at [1001, 235] on textarea "Installation specific" at bounding box center [997, 243] width 251 height 66
type textarea "Installation specific manual handwinding instruction notice should be displayed…"
click at [924, 324] on button "Enregistrer" at bounding box center [913, 317] width 83 height 35
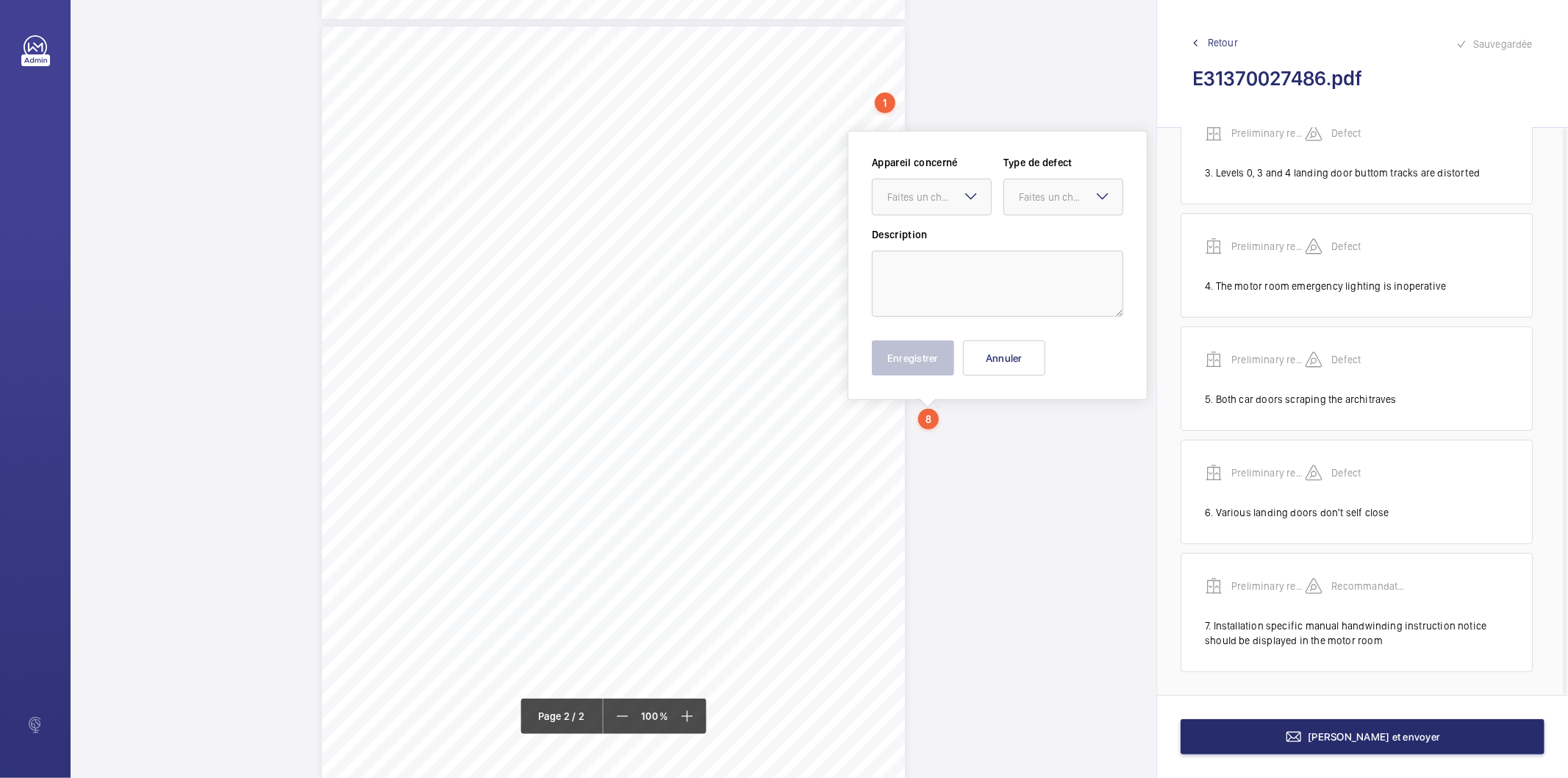
scroll to position [870, 0]
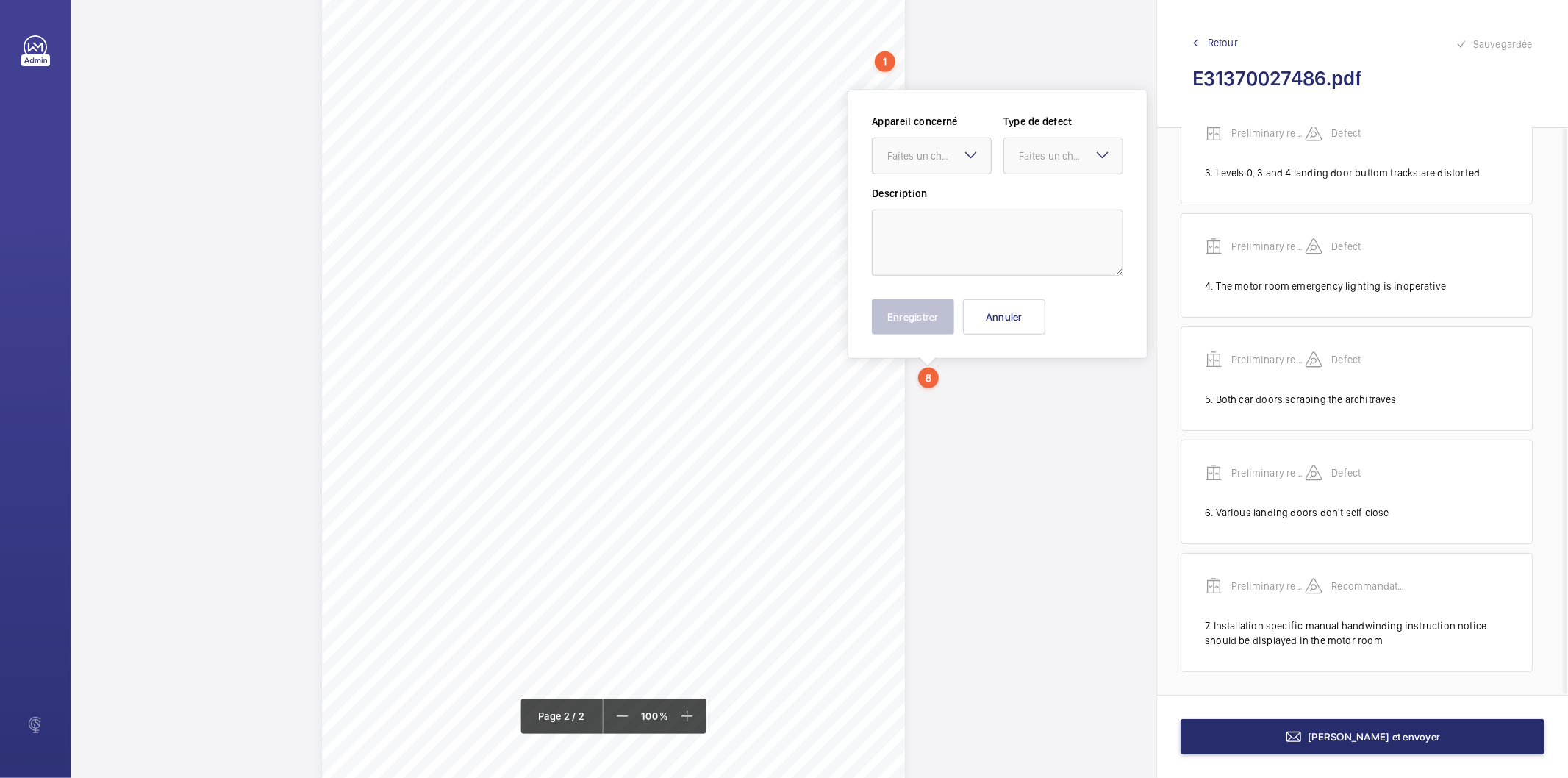
drag, startPoint x: 935, startPoint y: 412, endPoint x: 902, endPoint y: 135, distance: 279.0
click at [902, 135] on wm-front-input-dropdown "Appareil concerné Faites un choix" at bounding box center [931, 144] width 120 height 60
click at [923, 170] on div at bounding box center [932, 156] width 119 height 35
drag, startPoint x: 948, startPoint y: 197, endPoint x: 1034, endPoint y: 160, distance: 93.6
click at [963, 199] on span "Preliminary report" at bounding box center [931, 201] width 89 height 15
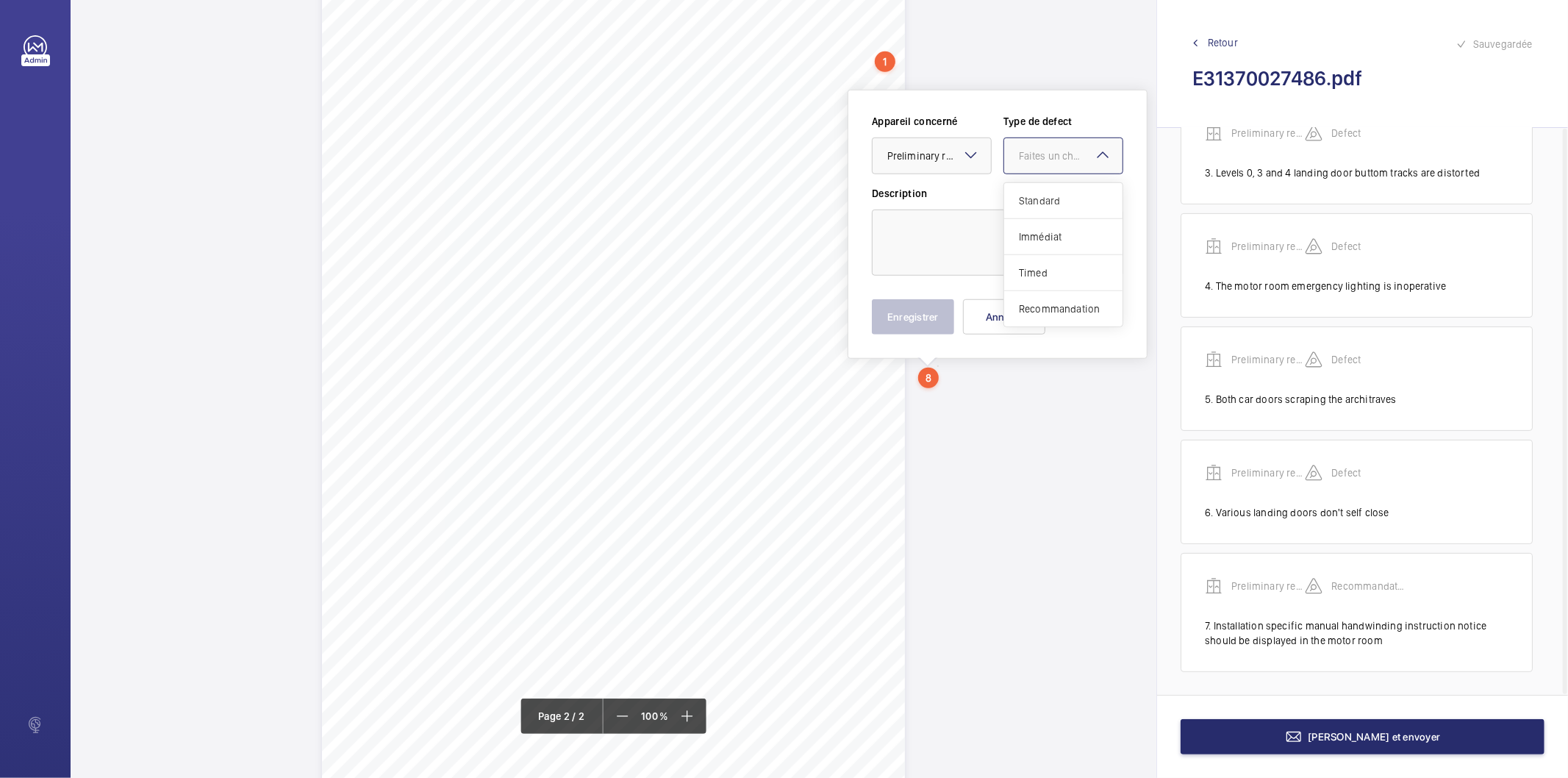
drag, startPoint x: 1034, startPoint y: 160, endPoint x: 1051, endPoint y: 291, distance: 132.1
click at [1036, 162] on div "Faites un choix" at bounding box center [1071, 156] width 103 height 15
click at [1060, 306] on span "Recommandation" at bounding box center [1063, 308] width 89 height 15
click at [990, 238] on textarea at bounding box center [997, 242] width 251 height 66
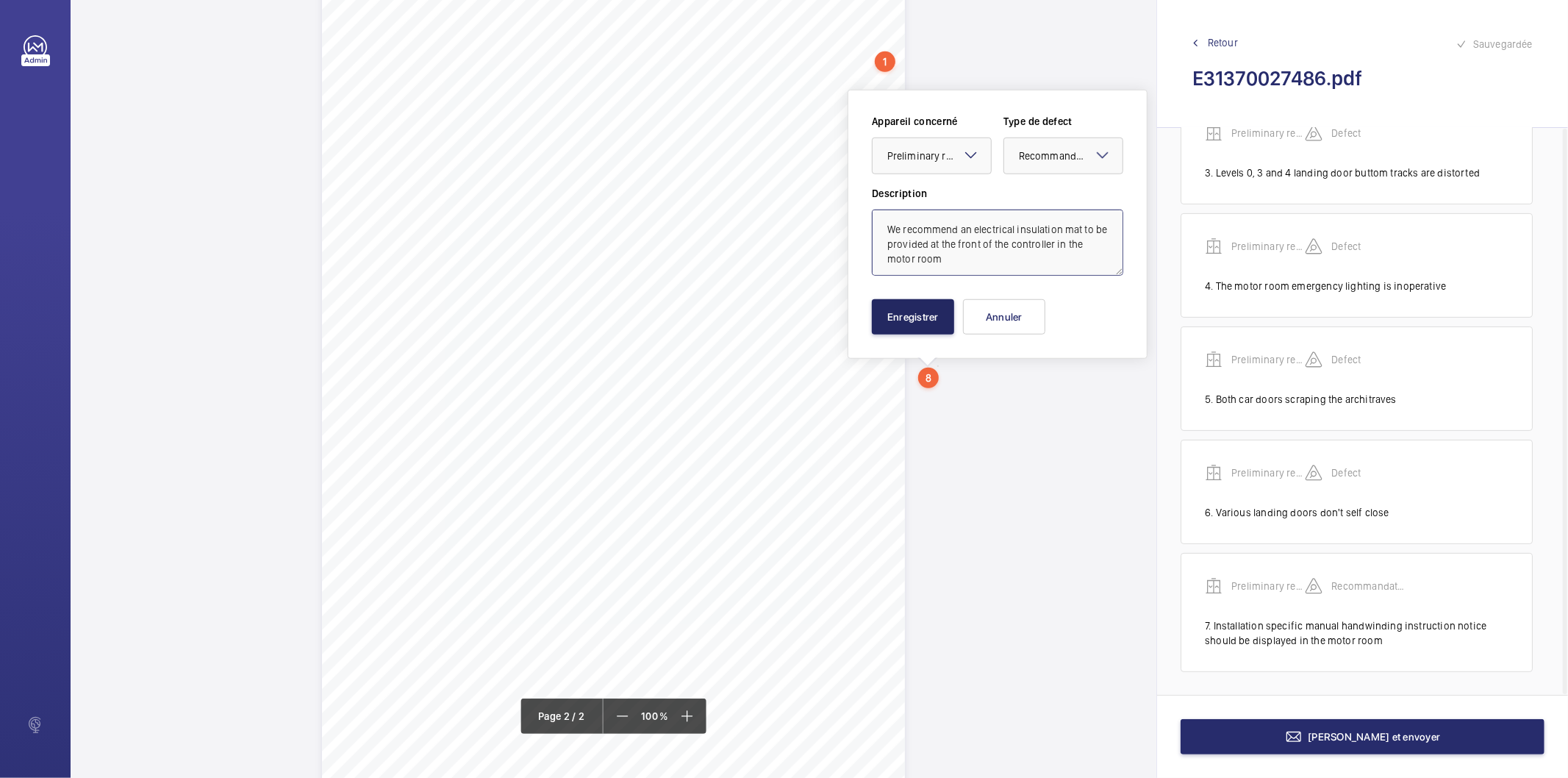
type textarea "We recommend an electrical insulation mat to be provided at the front of the co…"
click at [927, 324] on button "Enregistrer" at bounding box center [913, 317] width 83 height 35
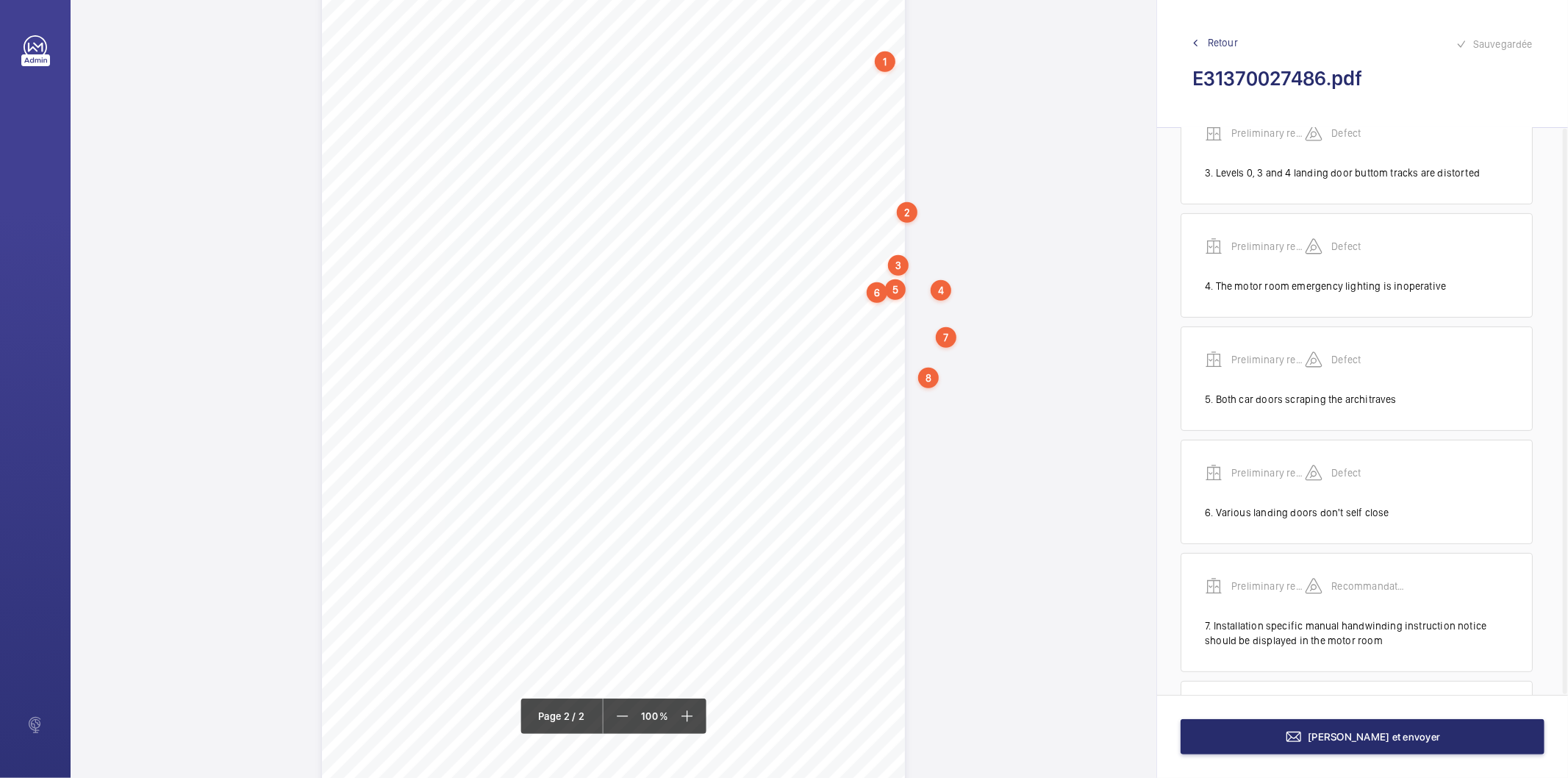
scroll to position [435, 0]
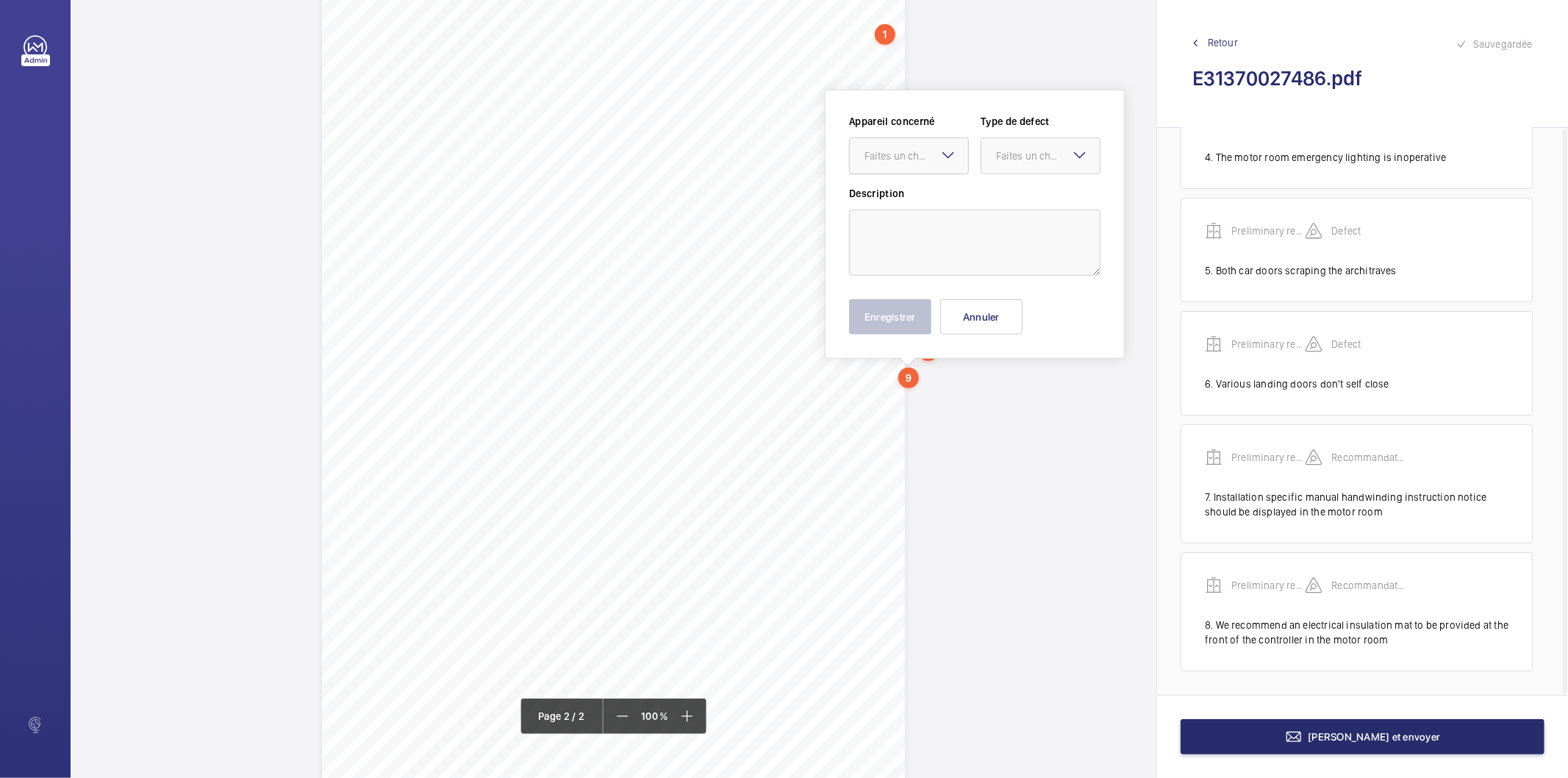
click at [897, 149] on div "Faites un choix" at bounding box center [916, 156] width 103 height 15
click at [891, 207] on span "Preliminary report" at bounding box center [908, 201] width 89 height 15
click at [1003, 160] on div "Faites un choix" at bounding box center [1047, 156] width 103 height 15
click at [1016, 306] on span "Recommandation" at bounding box center [1040, 308] width 89 height 15
click at [993, 268] on textarea at bounding box center [974, 242] width 251 height 66
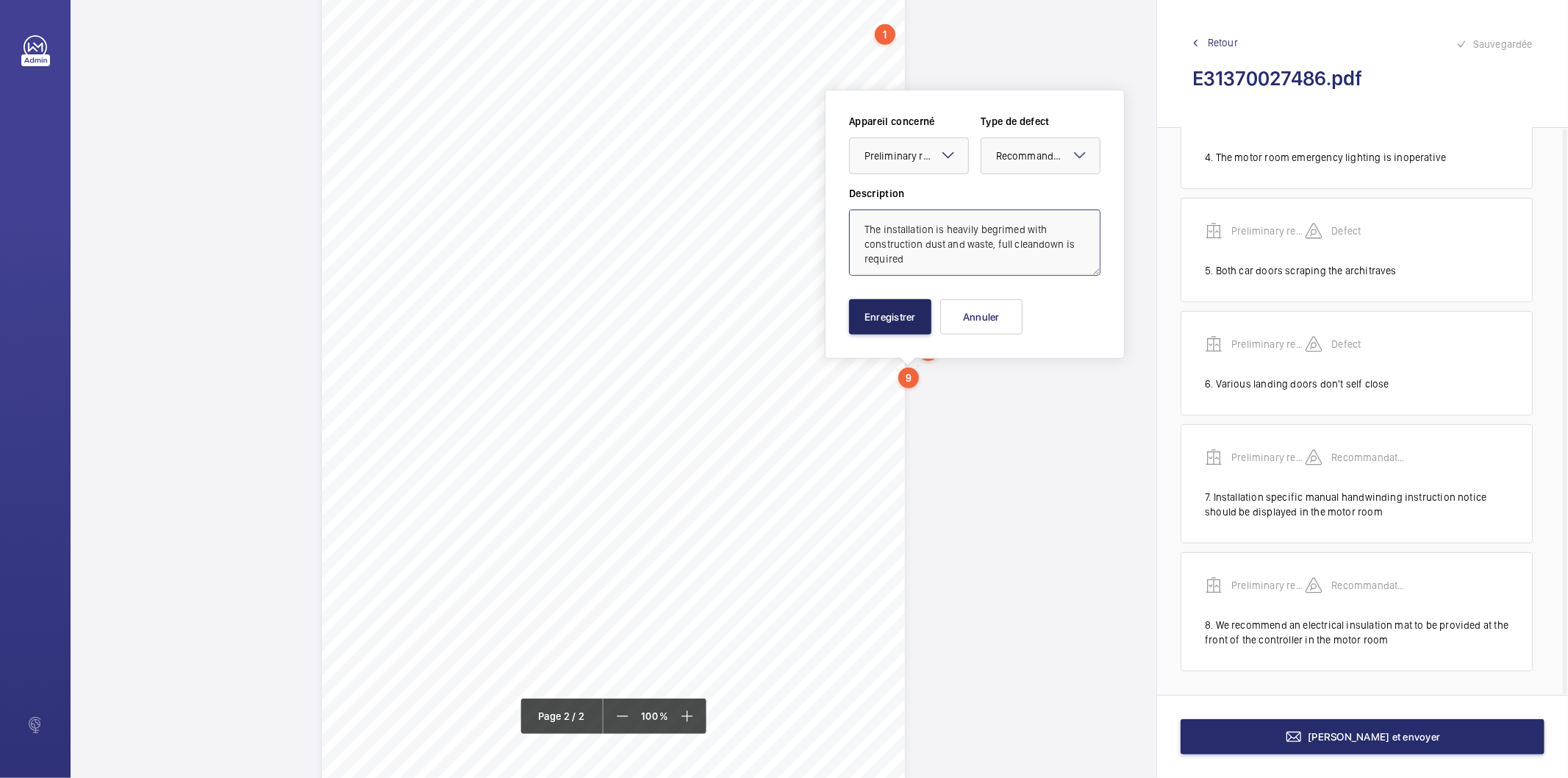
type textarea "The installation is heavily begrimed with construction dust and waste, full cle…"
click at [863, 312] on button "Enregistrer" at bounding box center [890, 317] width 83 height 35
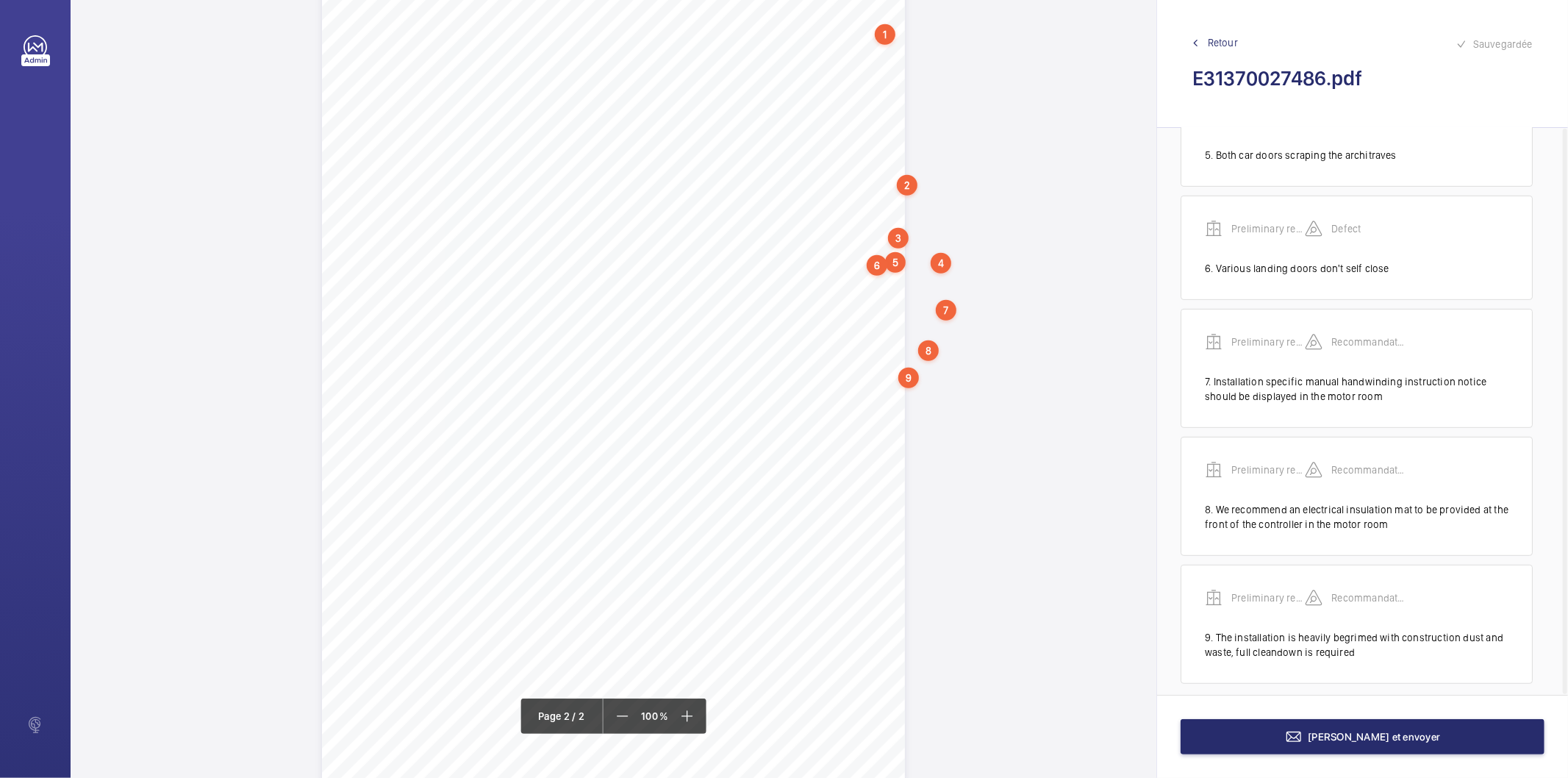
scroll to position [564, 0]
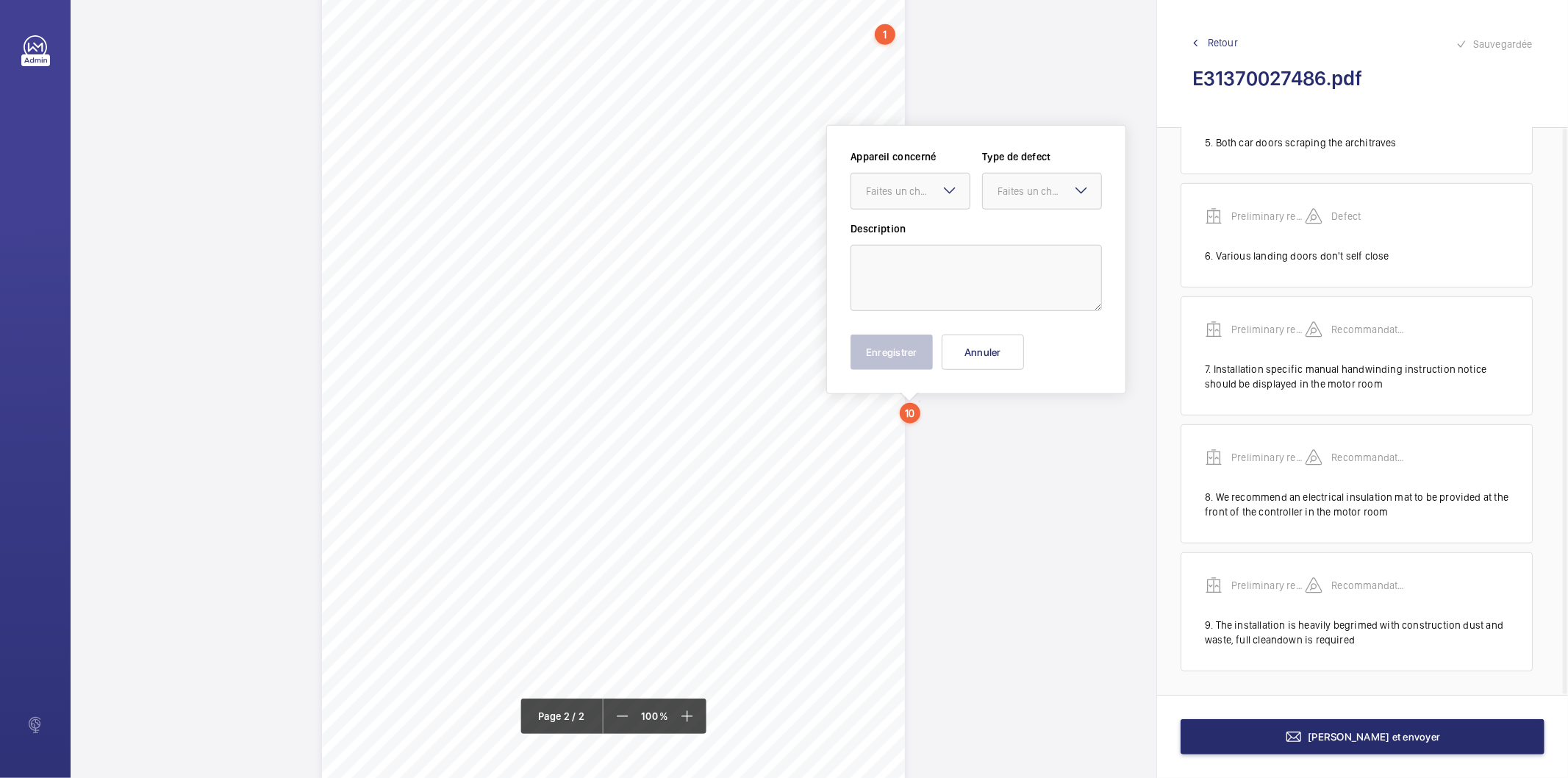
scroll to position [932, 0]
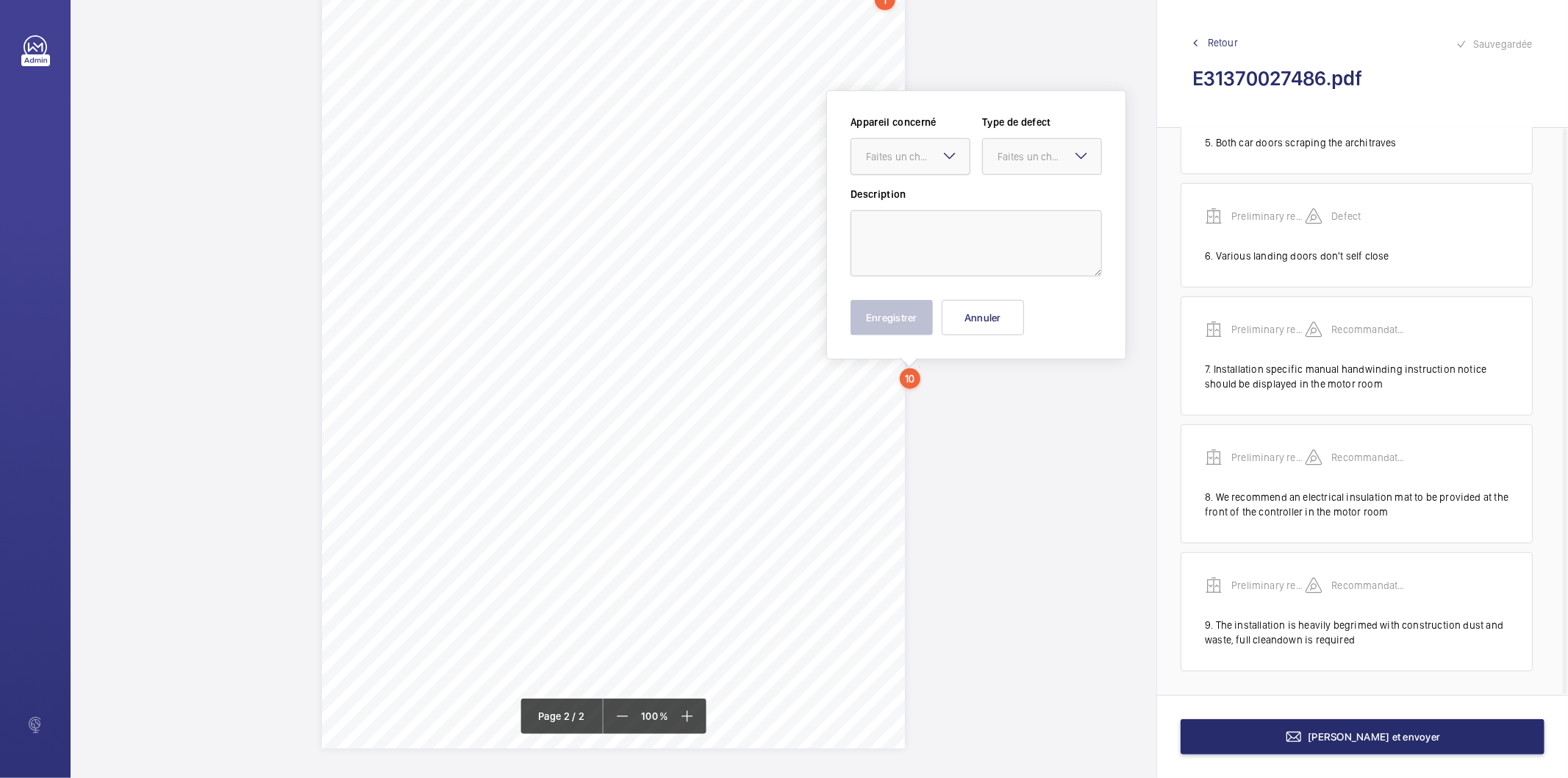
click at [894, 162] on div "Faites un choix" at bounding box center [917, 156] width 103 height 15
click at [903, 194] on span "Preliminary report" at bounding box center [910, 201] width 89 height 15
click at [1018, 159] on div "Faites un choix" at bounding box center [1049, 156] width 103 height 15
click at [1025, 311] on span "Recommandation" at bounding box center [1041, 309] width 89 height 15
click at [947, 244] on textarea at bounding box center [976, 243] width 251 height 66
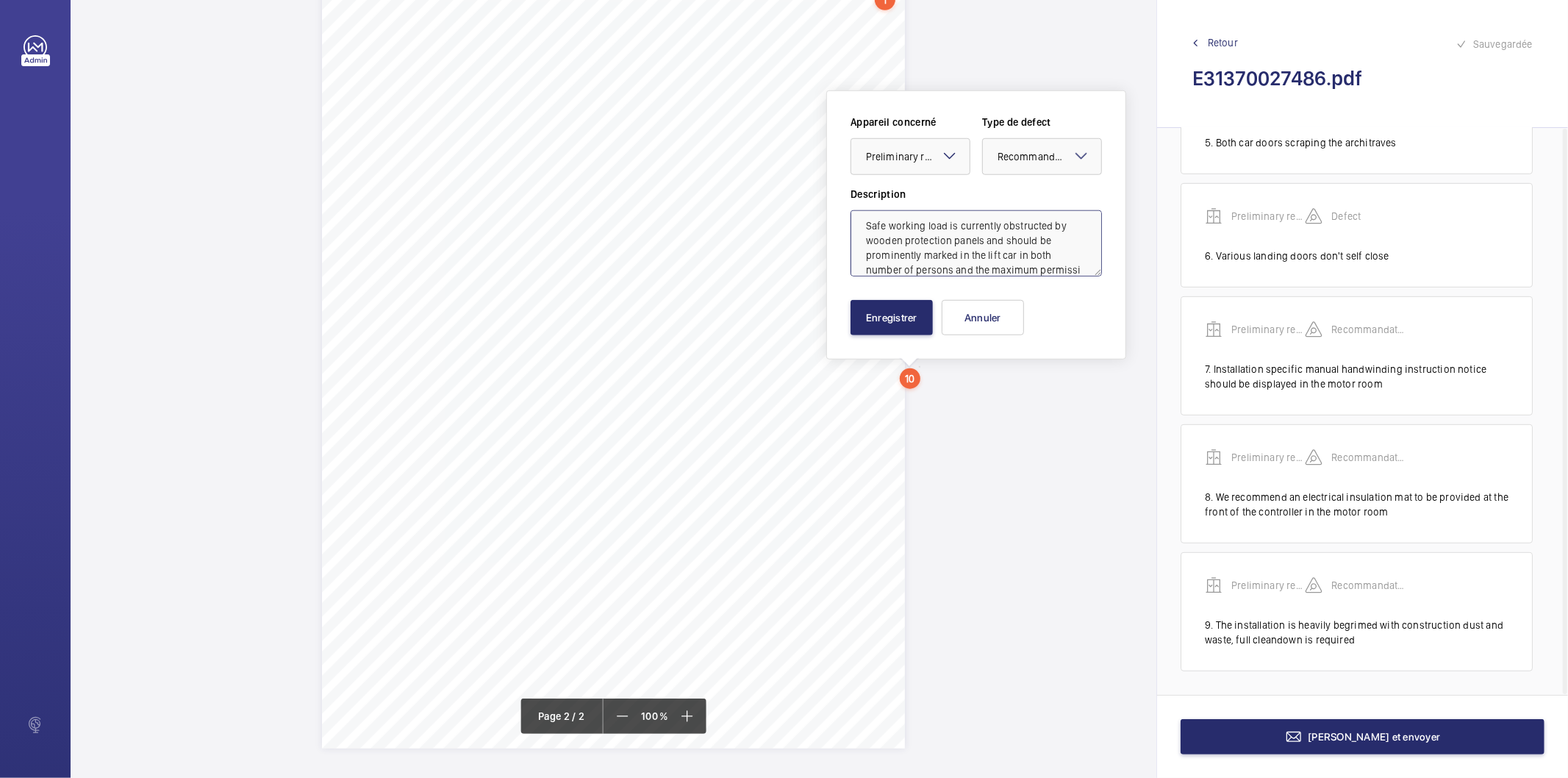
scroll to position [19, 0]
type textarea "Safe working load is currently obstructed by wooden protection panels and shoul…"
click at [882, 322] on button "Enregistrer" at bounding box center [892, 317] width 83 height 35
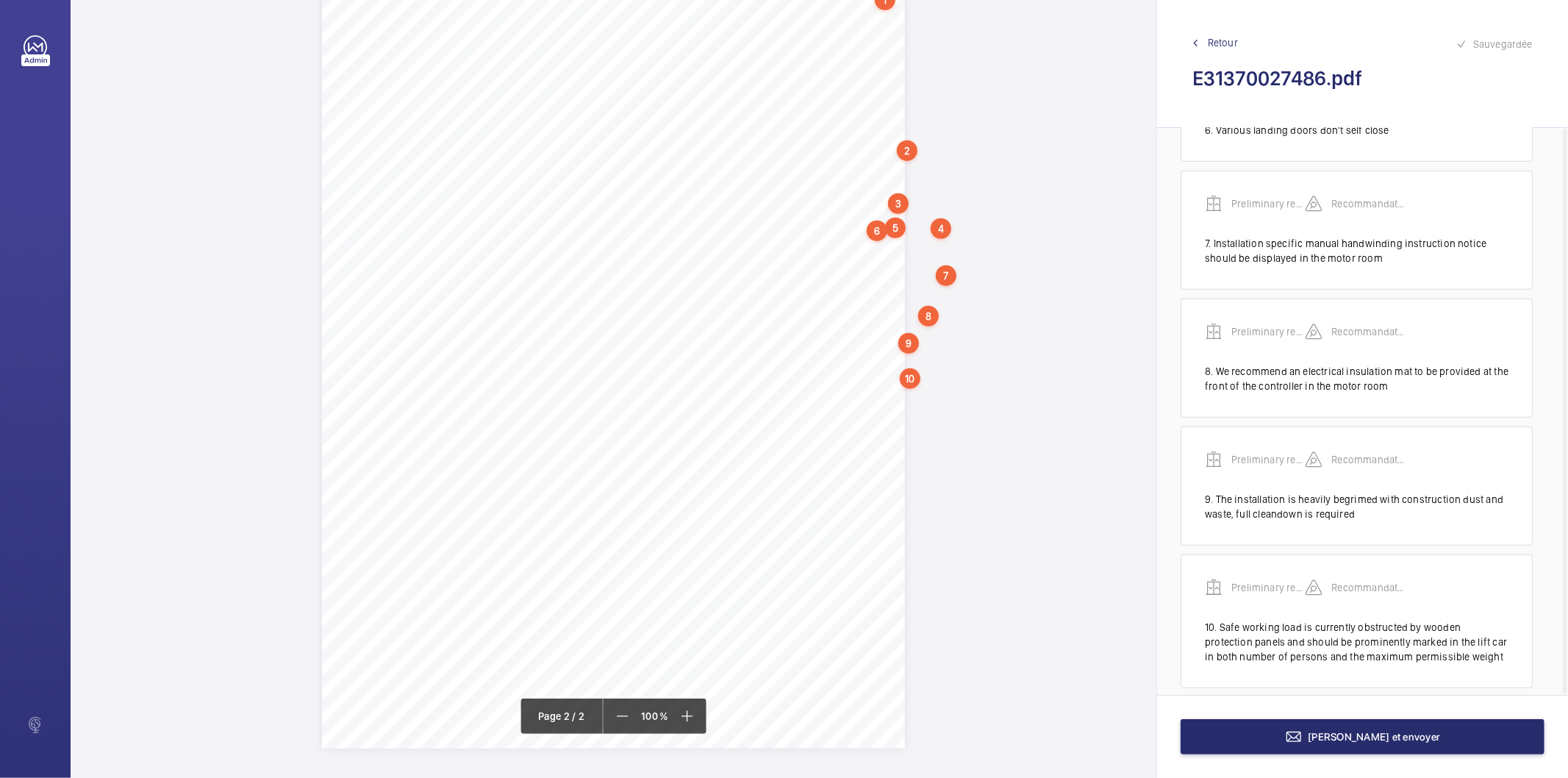
scroll to position [707, 0]
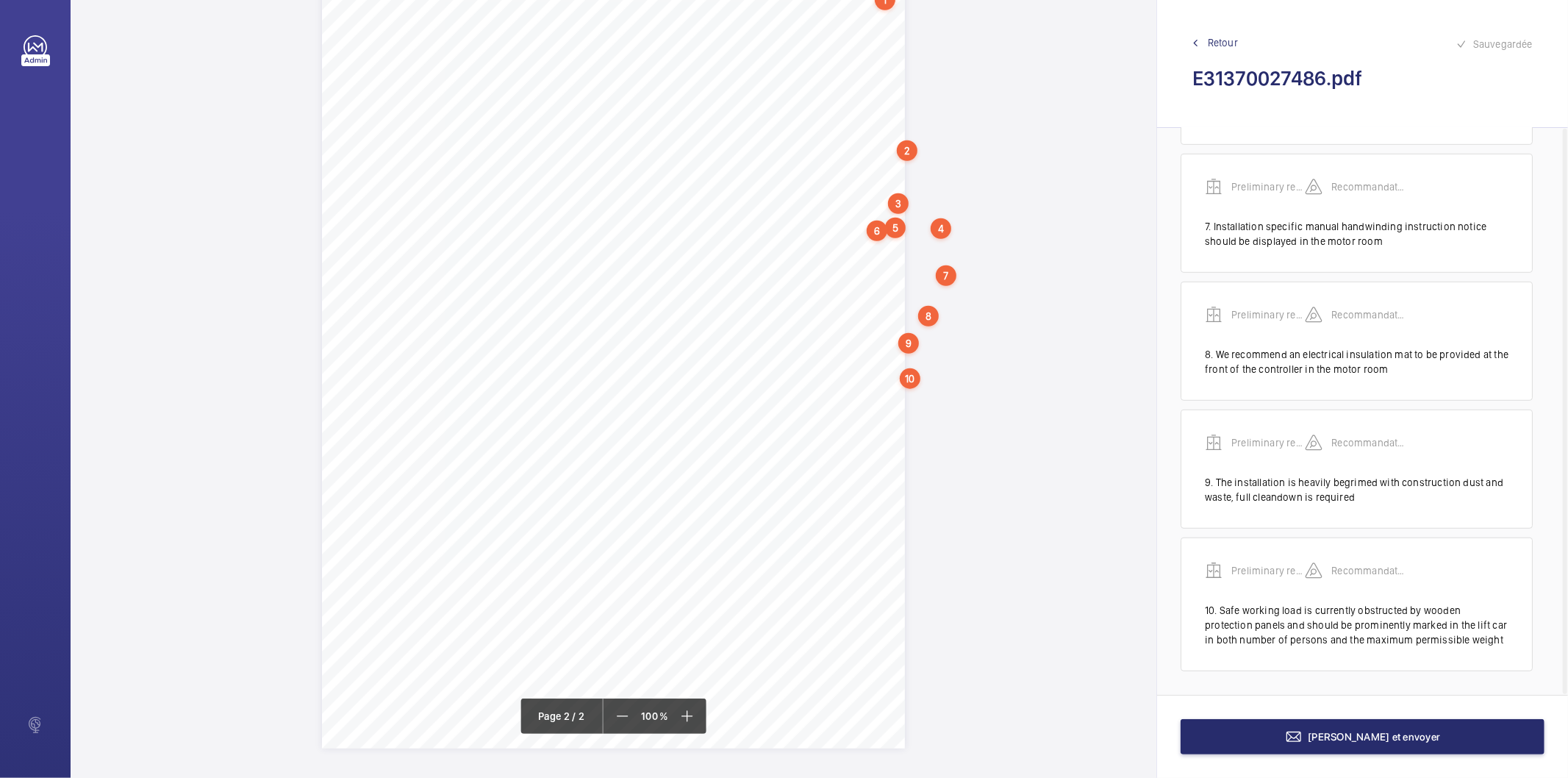
click at [915, 380] on div "10" at bounding box center [910, 379] width 21 height 21
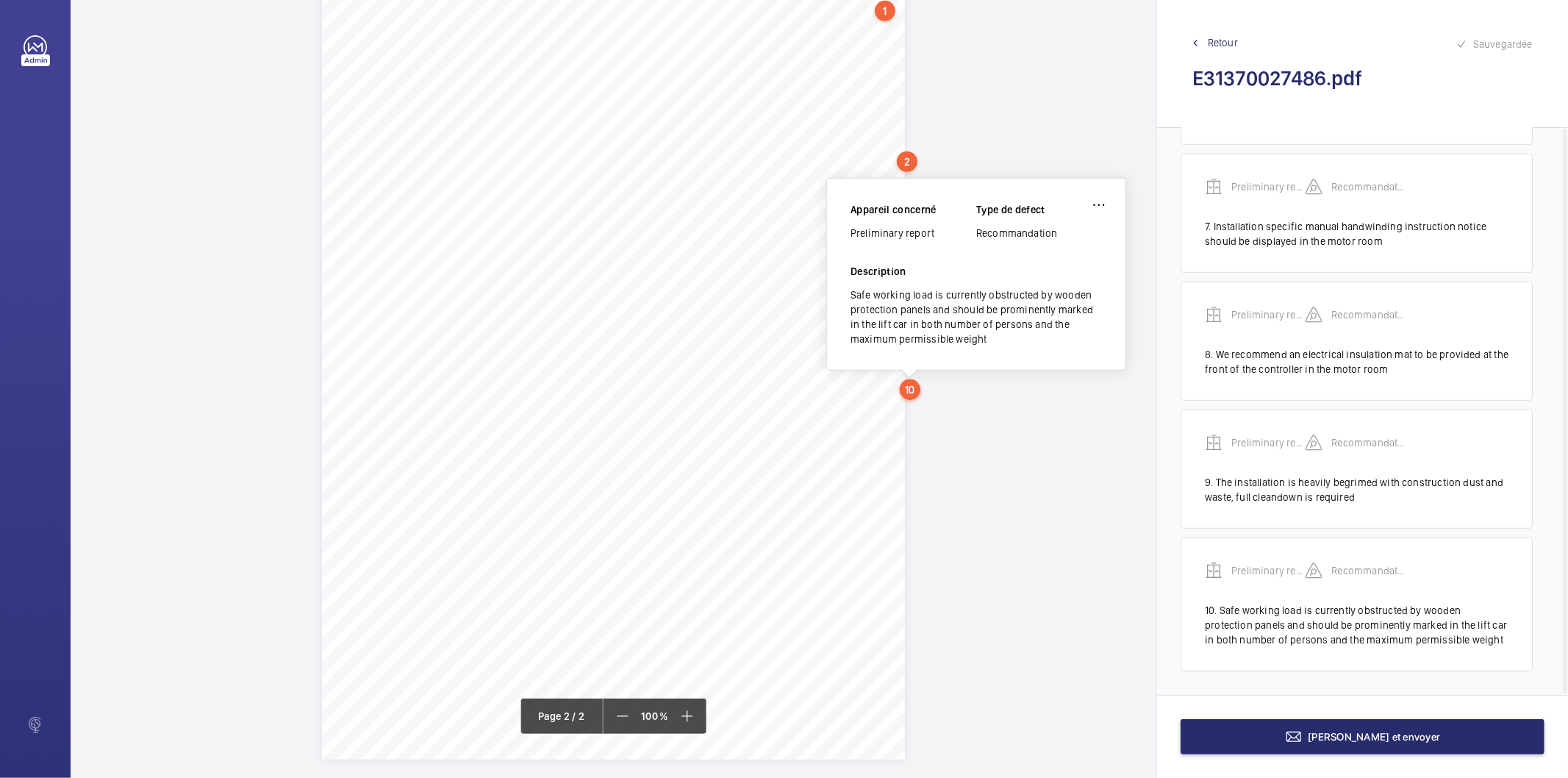
click at [917, 236] on div "Preliminary report" at bounding box center [913, 232] width 126 height 15
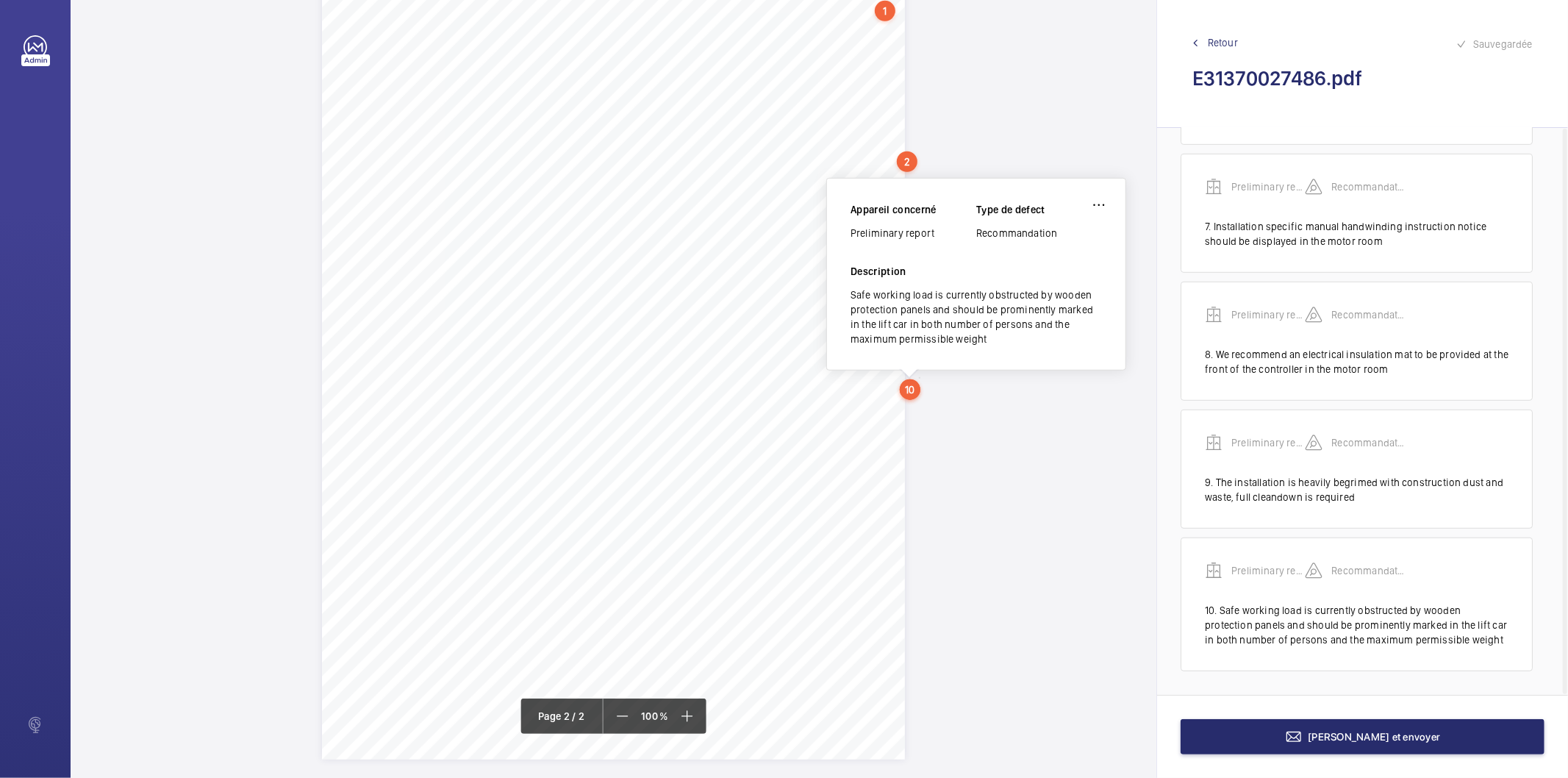
click at [818, 447] on div "Page 2" at bounding box center [613, 347] width 583 height 824
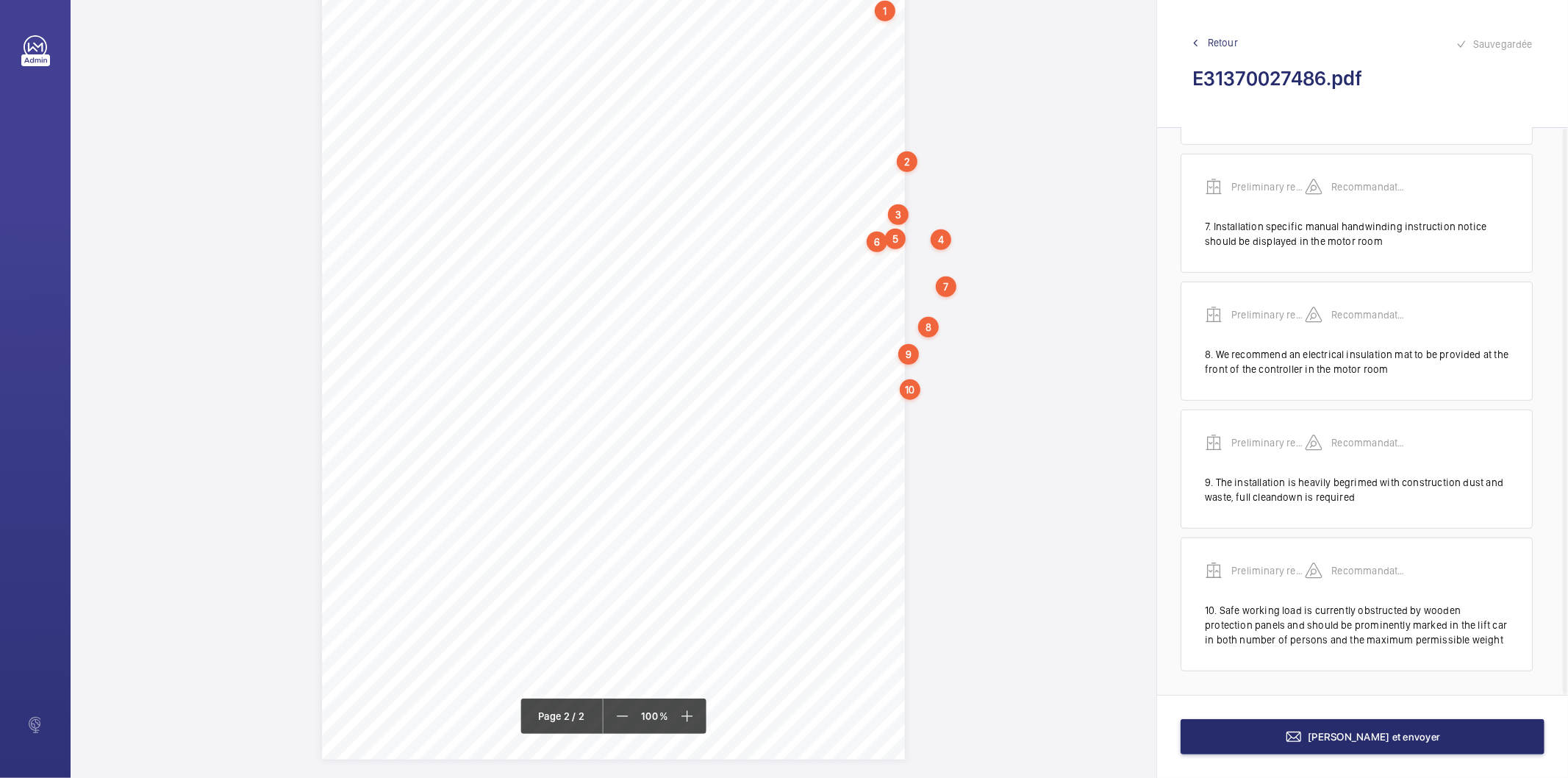
click at [1240, 38] on link "Retour" at bounding box center [1361, 42] width 340 height 15
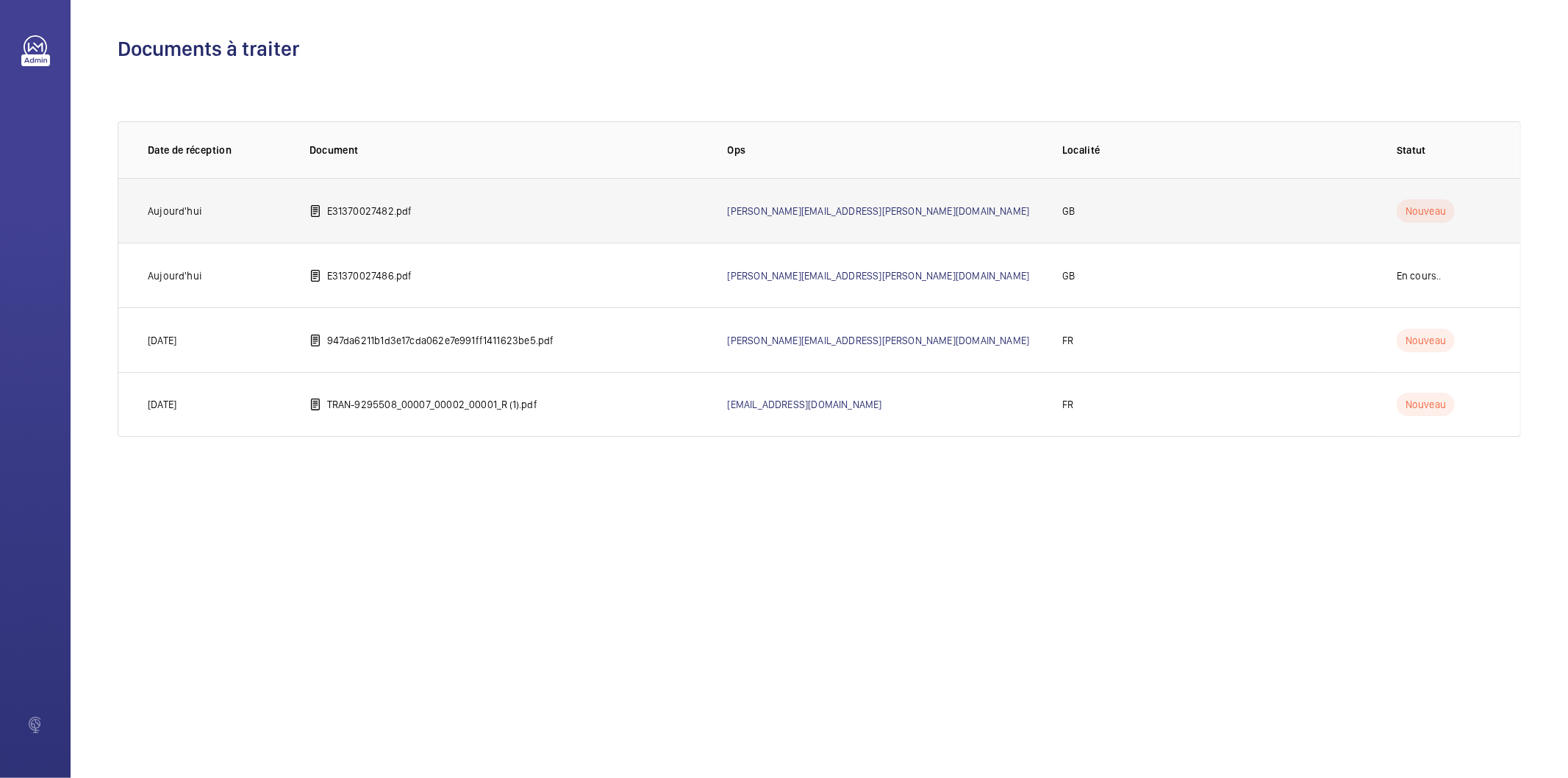
click at [404, 200] on td "E31370027482.pdf" at bounding box center [495, 210] width 418 height 65
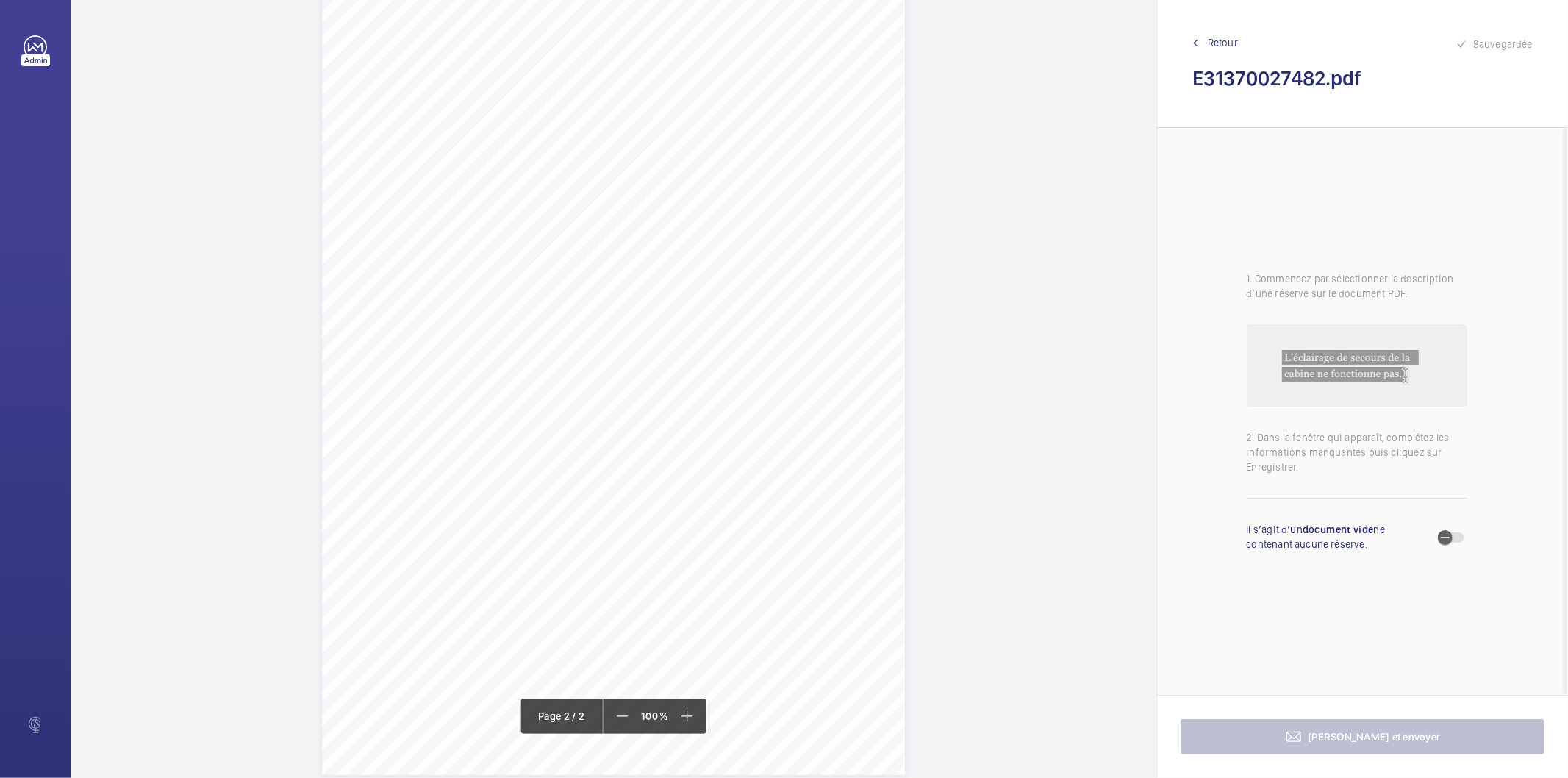
scroll to position [932, 0]
drag, startPoint x: 611, startPoint y: 164, endPoint x: 629, endPoint y: 182, distance: 25.5
click at [629, 182] on div "Lift Report Lifting Operations & Lifting Equipment Regulation 1998 Provision & …" at bounding box center [613, 336] width 583 height 824
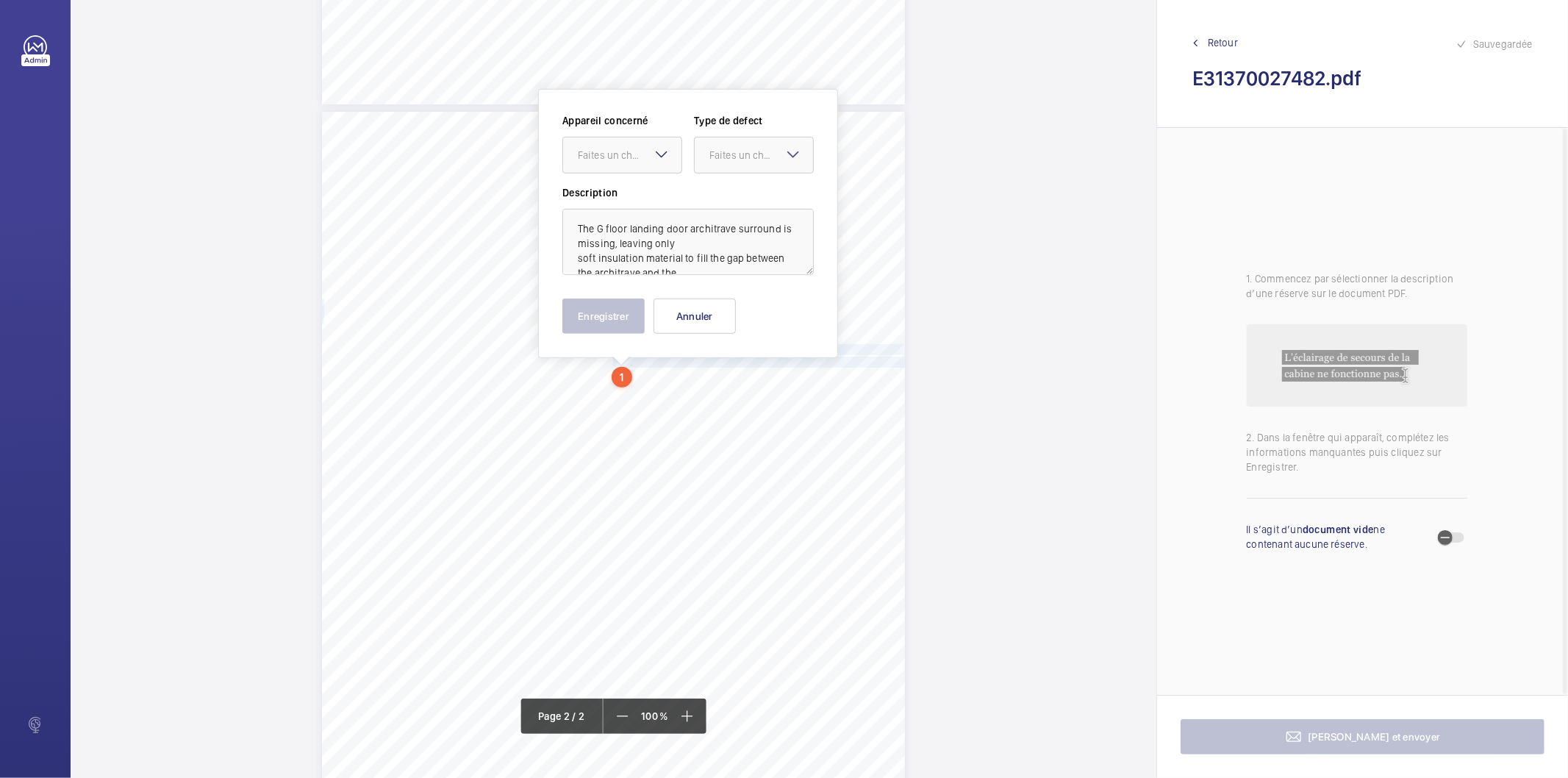
scroll to position [743, 0]
click at [647, 158] on div "Faites un choix" at bounding box center [629, 156] width 103 height 15
click at [633, 200] on span "E31370027482" at bounding box center [621, 201] width 89 height 15
click at [736, 163] on div "Faites un choix" at bounding box center [761, 156] width 103 height 15
click at [726, 204] on span "Standard" at bounding box center [753, 201] width 89 height 15
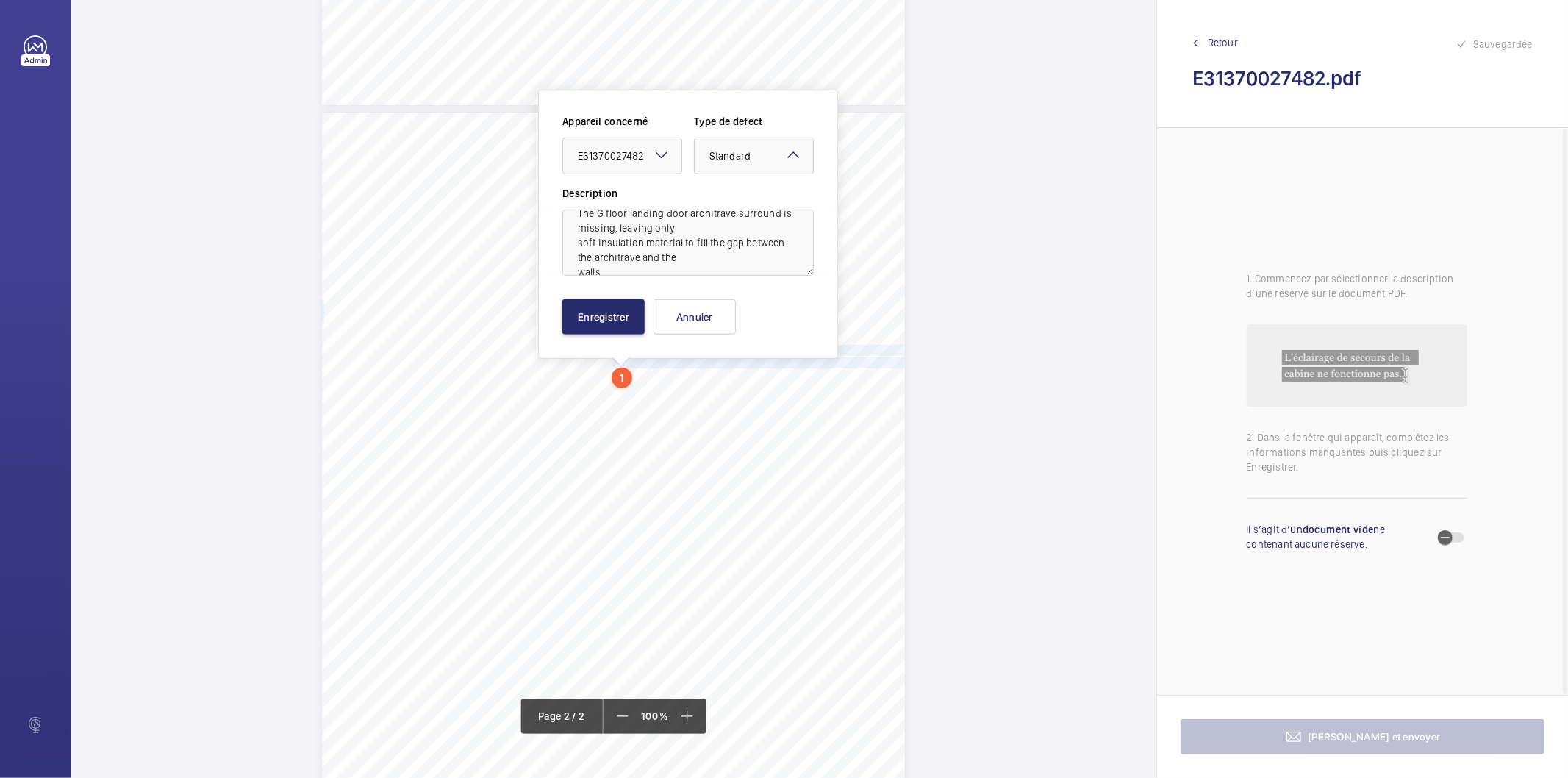
scroll to position [32, 0]
click at [601, 318] on button "Enregistrer" at bounding box center [603, 317] width 83 height 35
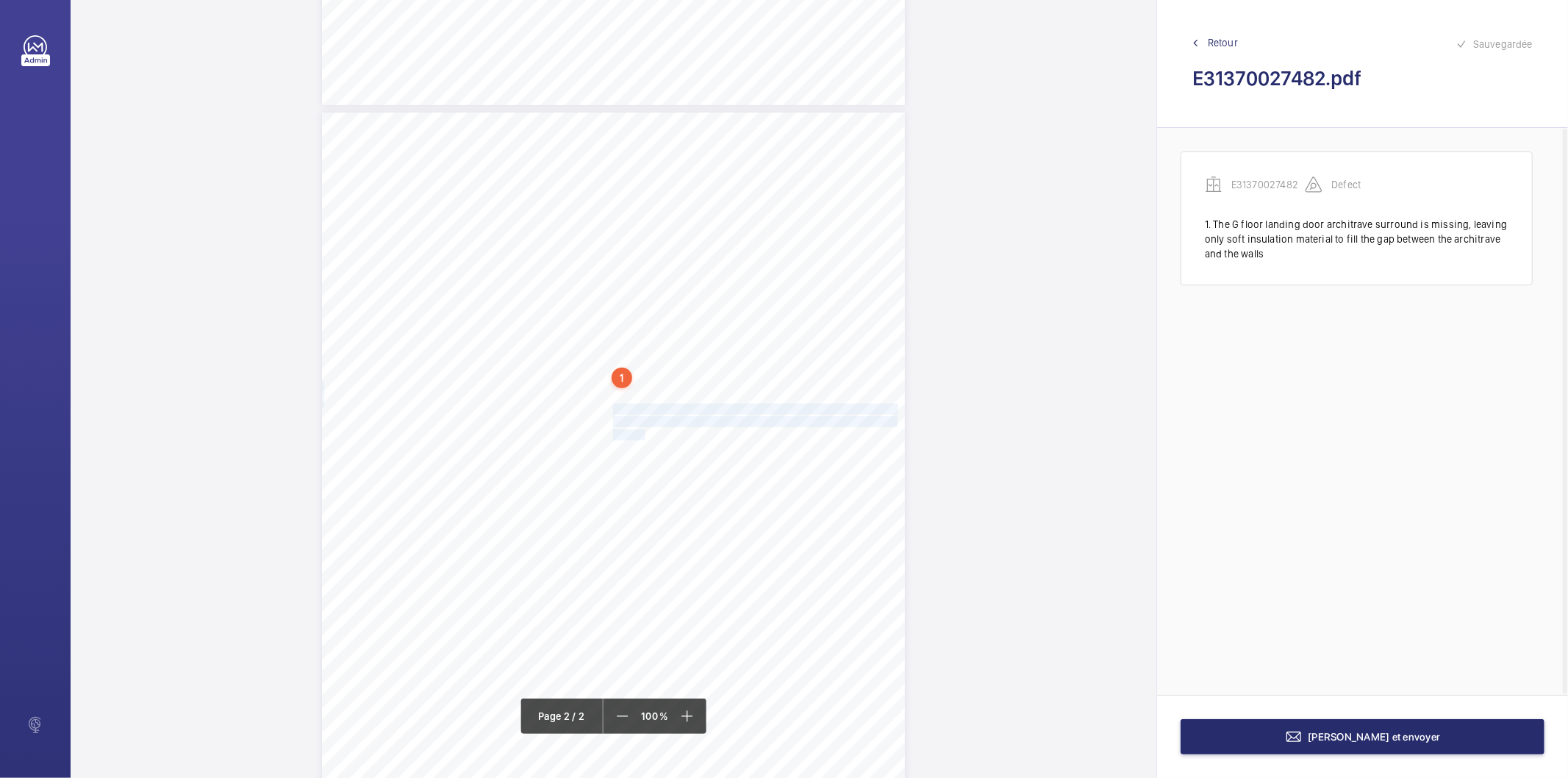
drag, startPoint x: 612, startPoint y: 406, endPoint x: 640, endPoint y: 430, distance: 36.9
click at [640, 430] on div "Lift Report Lifting Operations & Lifting Equipment Regulation 1998 Provision & …" at bounding box center [613, 525] width 583 height 824
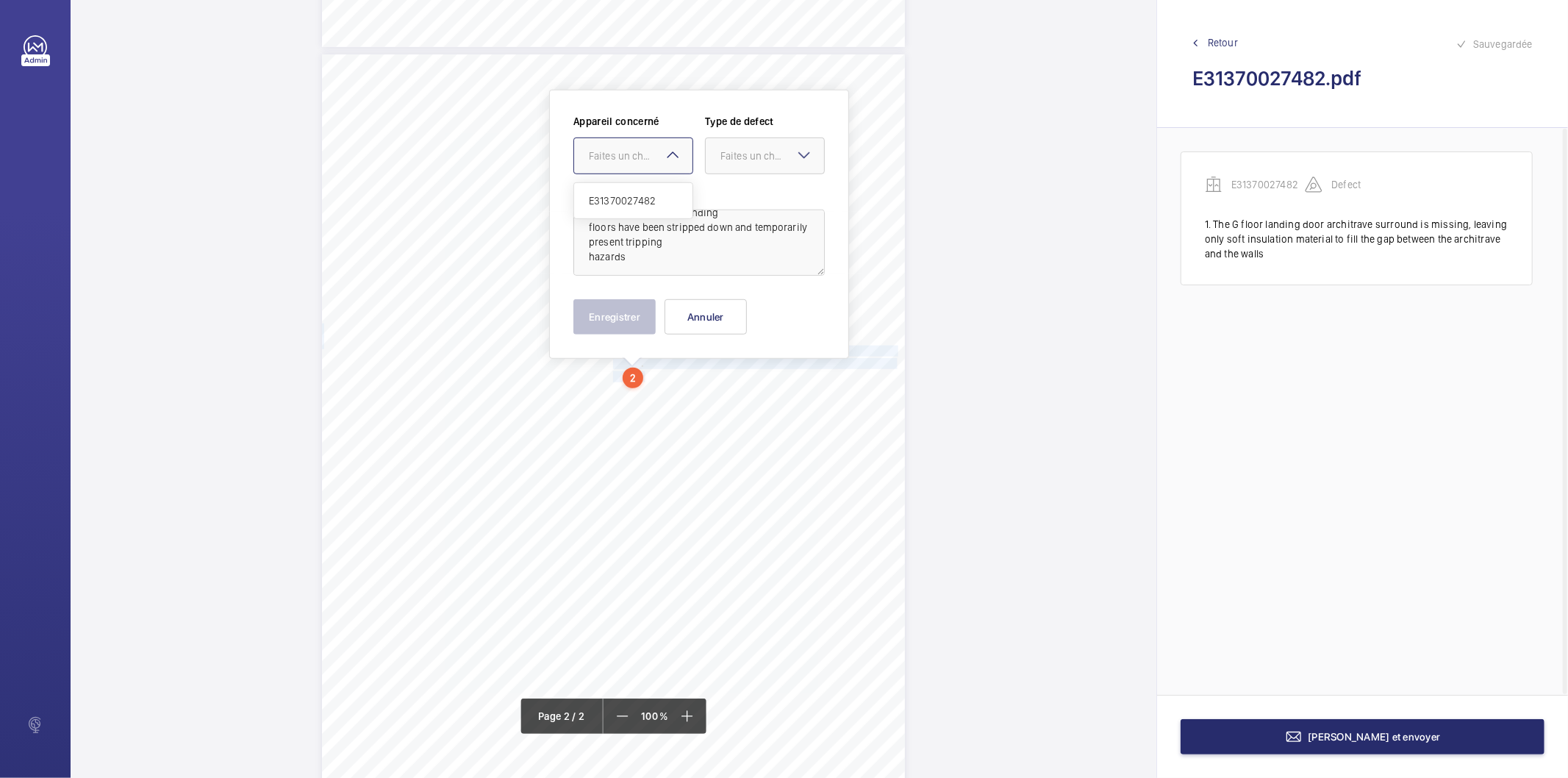
click at [658, 157] on div "Faites un choix" at bounding box center [640, 156] width 103 height 15
click at [641, 199] on span "E31370027482" at bounding box center [633, 201] width 89 height 15
click at [755, 168] on div at bounding box center [765, 156] width 119 height 35
drag, startPoint x: 758, startPoint y: 311, endPoint x: 669, endPoint y: 312, distance: 89.0
click at [753, 311] on span "Recommandation" at bounding box center [764, 308] width 89 height 15
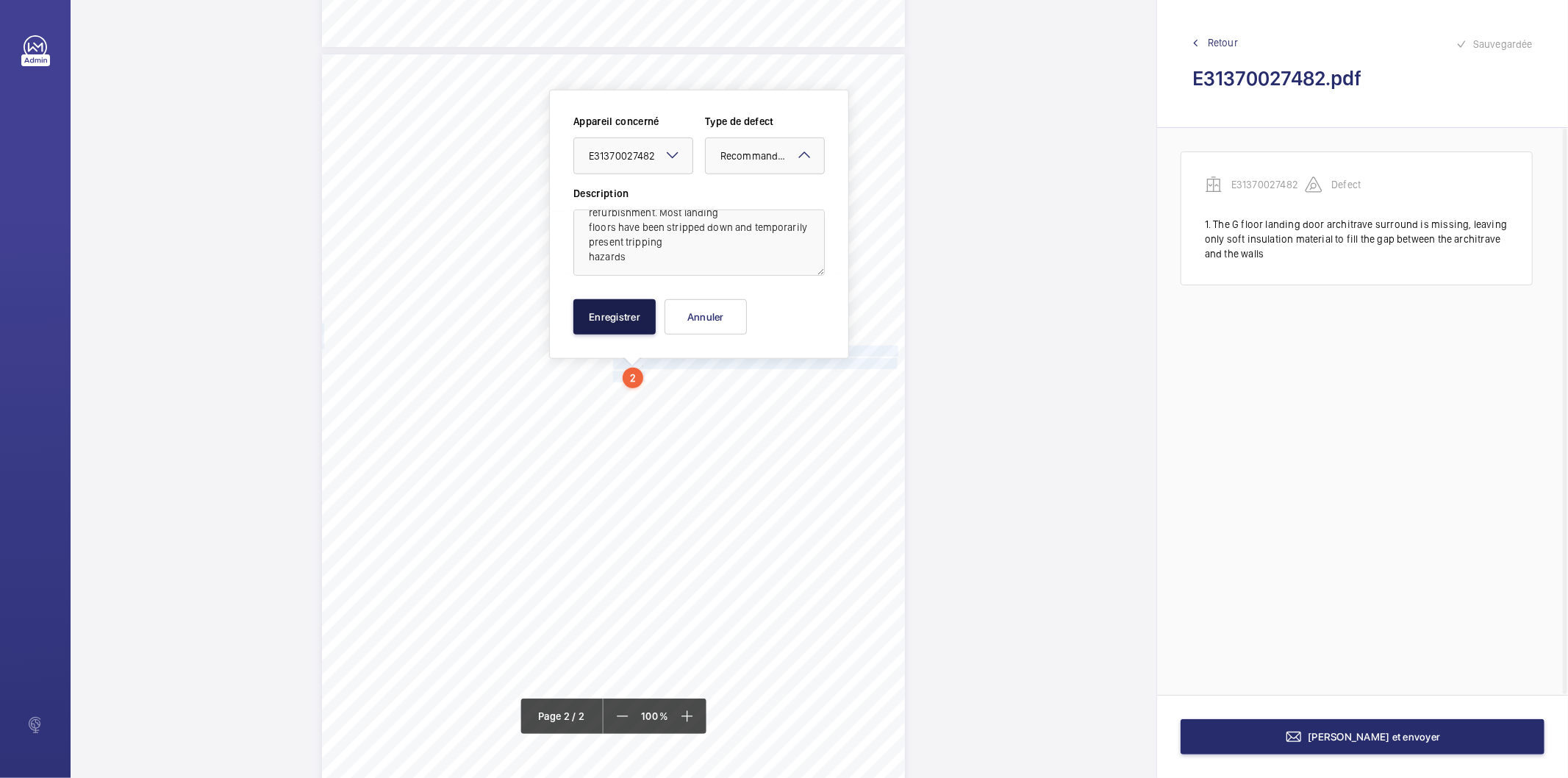
click at [630, 320] on button "Enregistrer" at bounding box center [614, 317] width 83 height 35
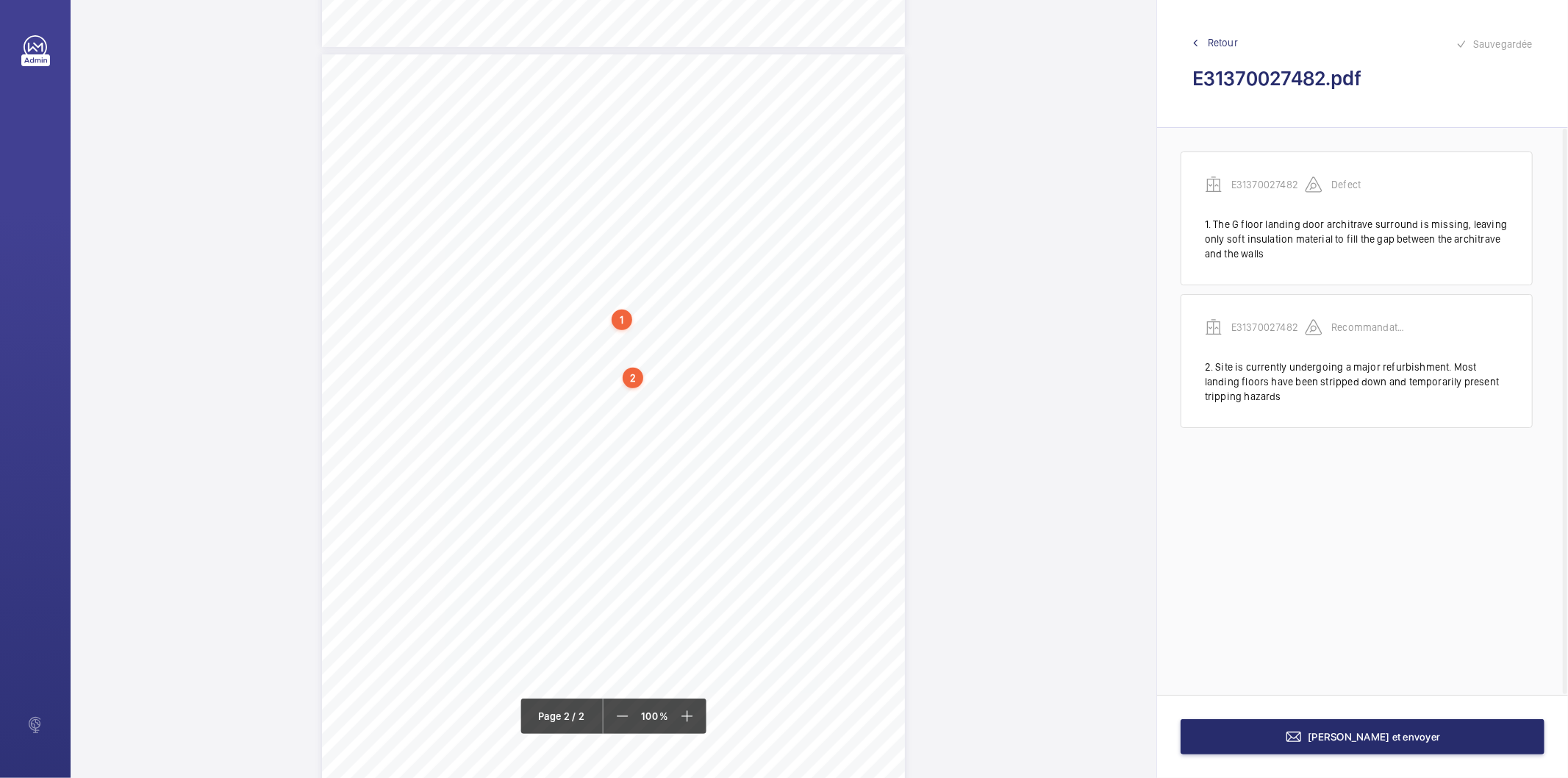
click at [716, 407] on div "Lift Report Lifting Operations & Lifting Equipment Regulation 1998 Provision & …" at bounding box center [613, 466] width 583 height 824
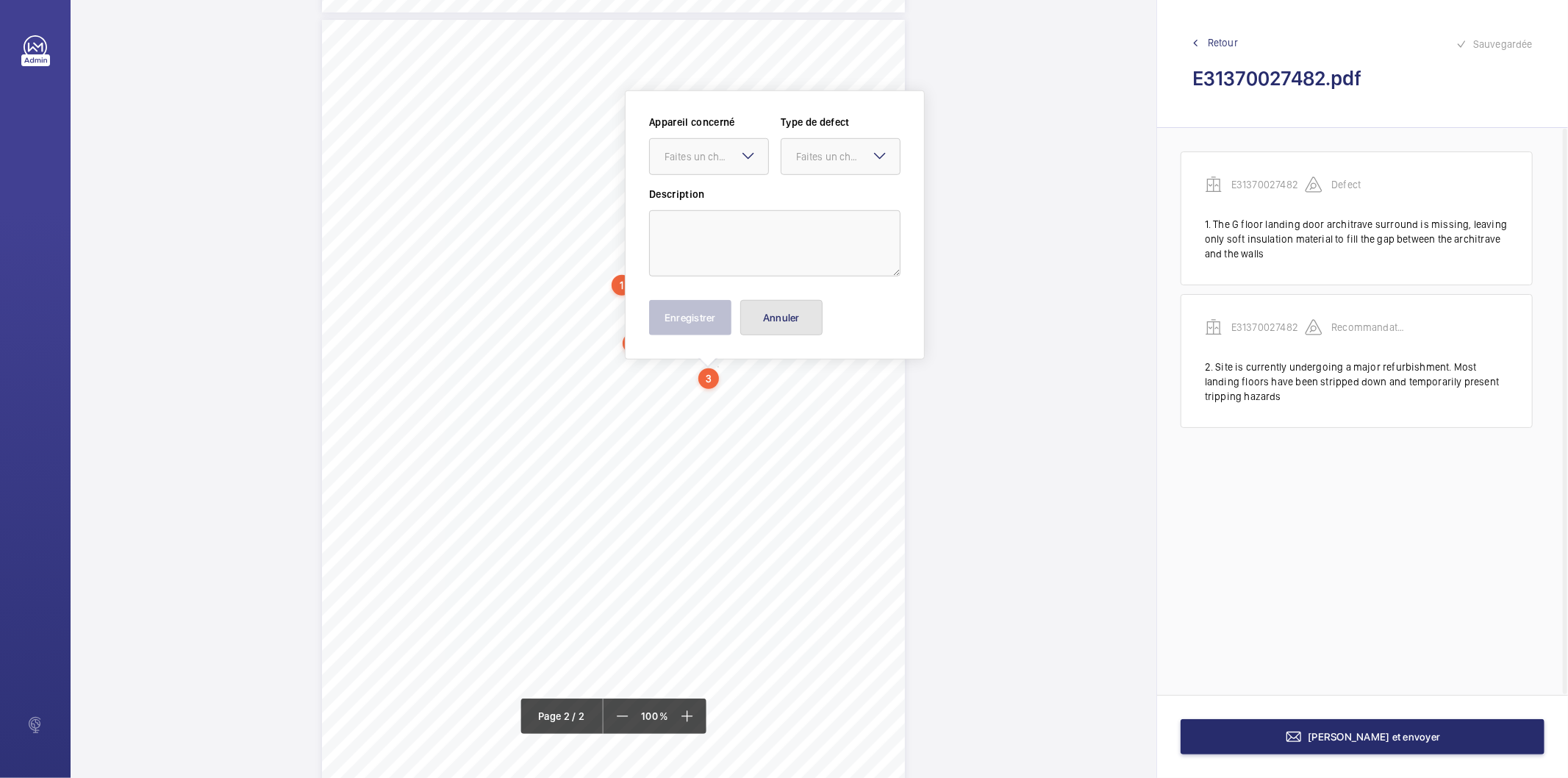
drag, startPoint x: 781, startPoint y: 315, endPoint x: 765, endPoint y: 320, distance: 16.8
click at [781, 315] on button "Annuler" at bounding box center [781, 317] width 83 height 35
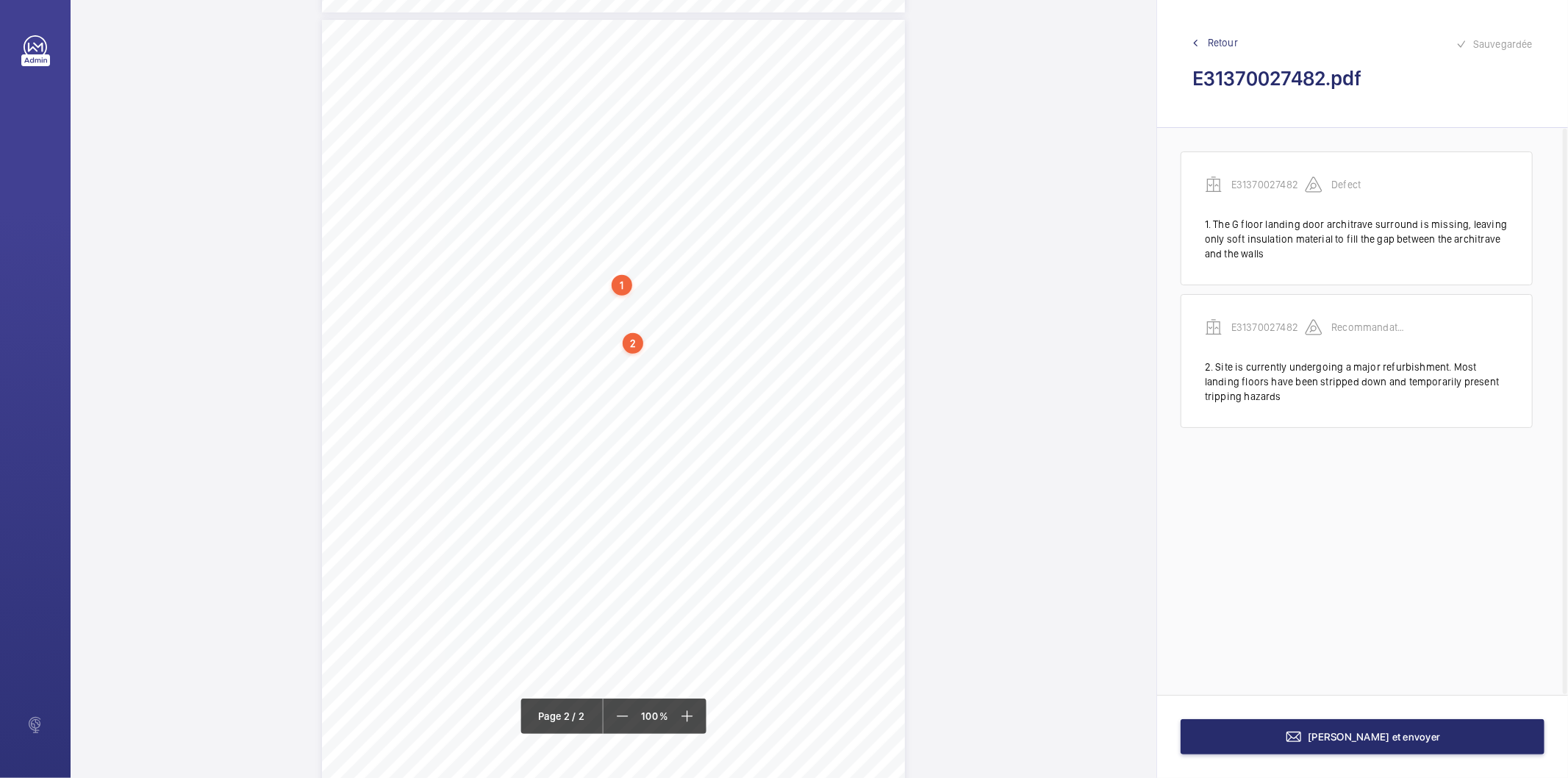
click at [628, 348] on div "2" at bounding box center [633, 343] width 21 height 21
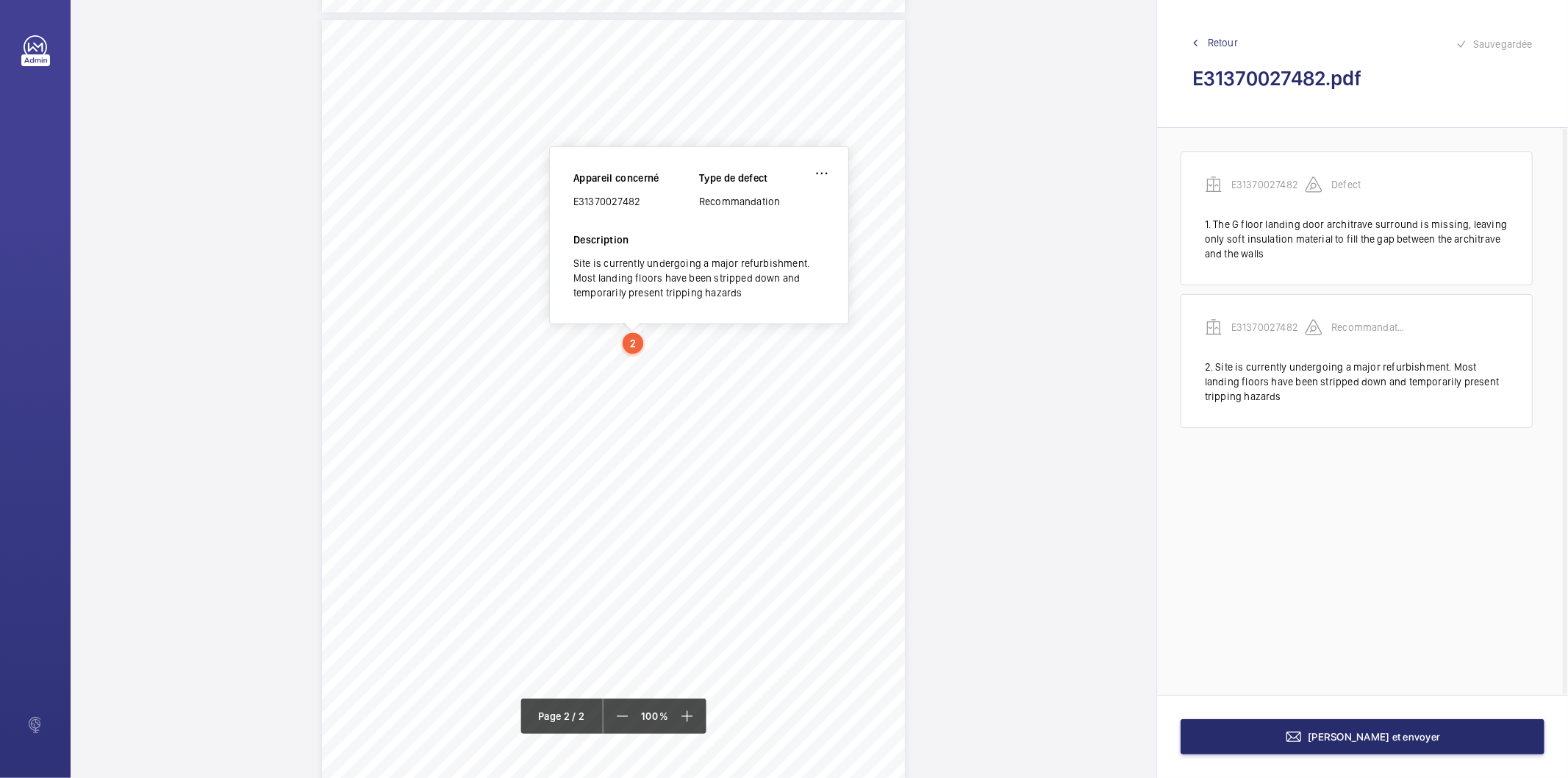
scroll to position [789, 0]
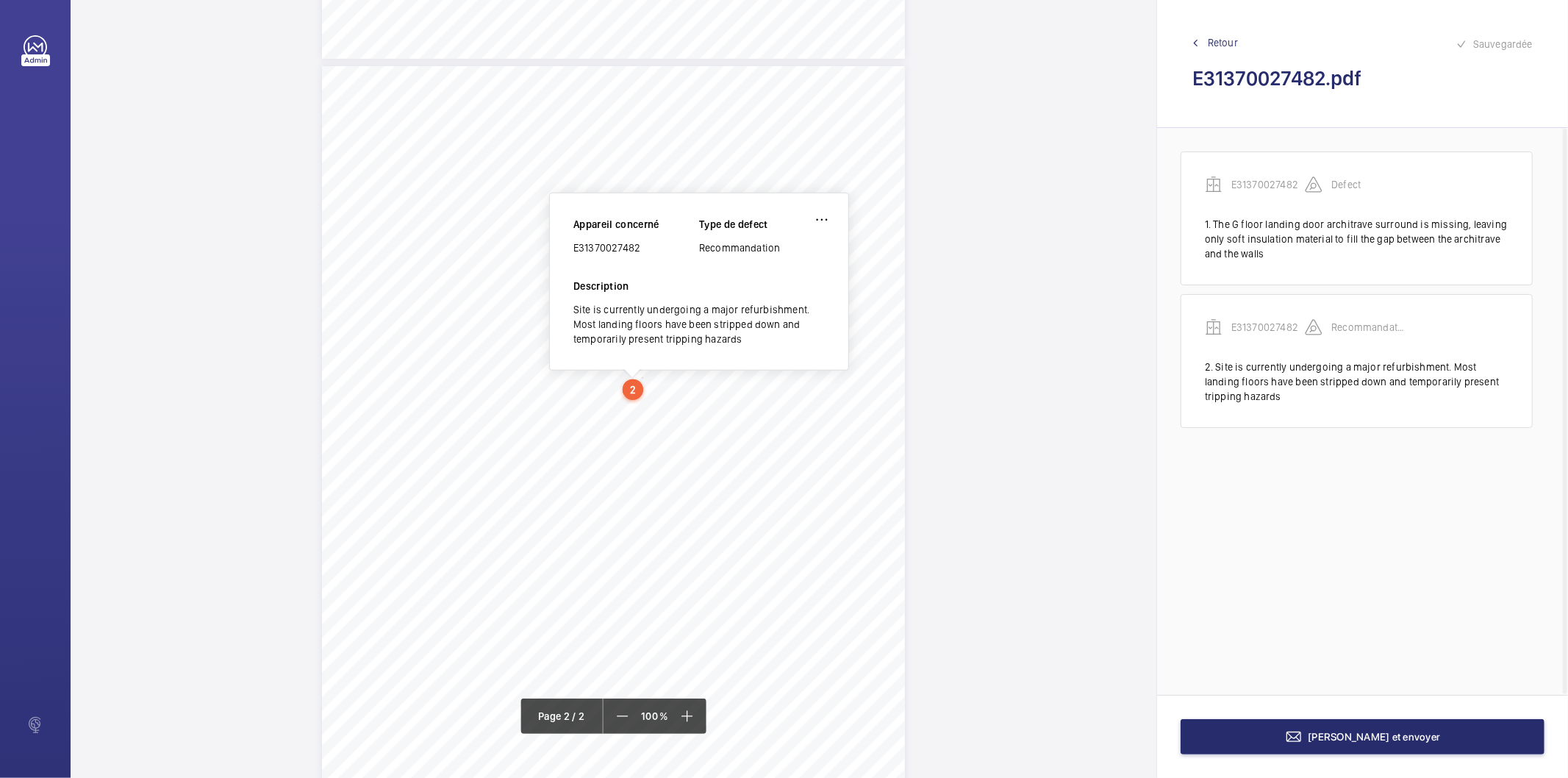
click at [627, 250] on div "E31370027482" at bounding box center [636, 247] width 126 height 15
copy div "E31370027482"
click at [1355, 746] on button "[PERSON_NAME] et envoyer" at bounding box center [1362, 736] width 364 height 35
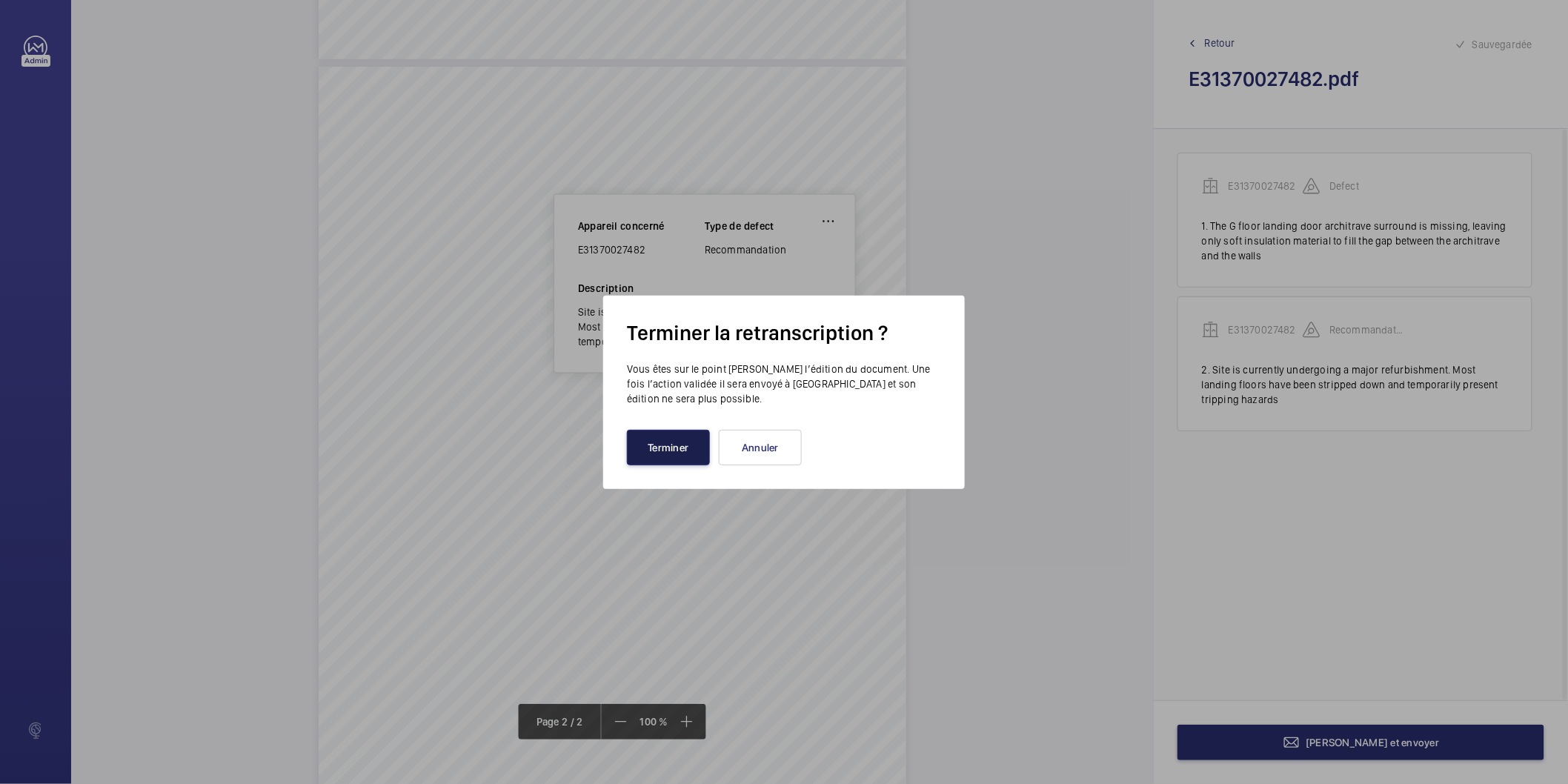
click at [667, 454] on button "Terminer" at bounding box center [669, 447] width 83 height 36
